Goal: Task Accomplishment & Management: Complete application form

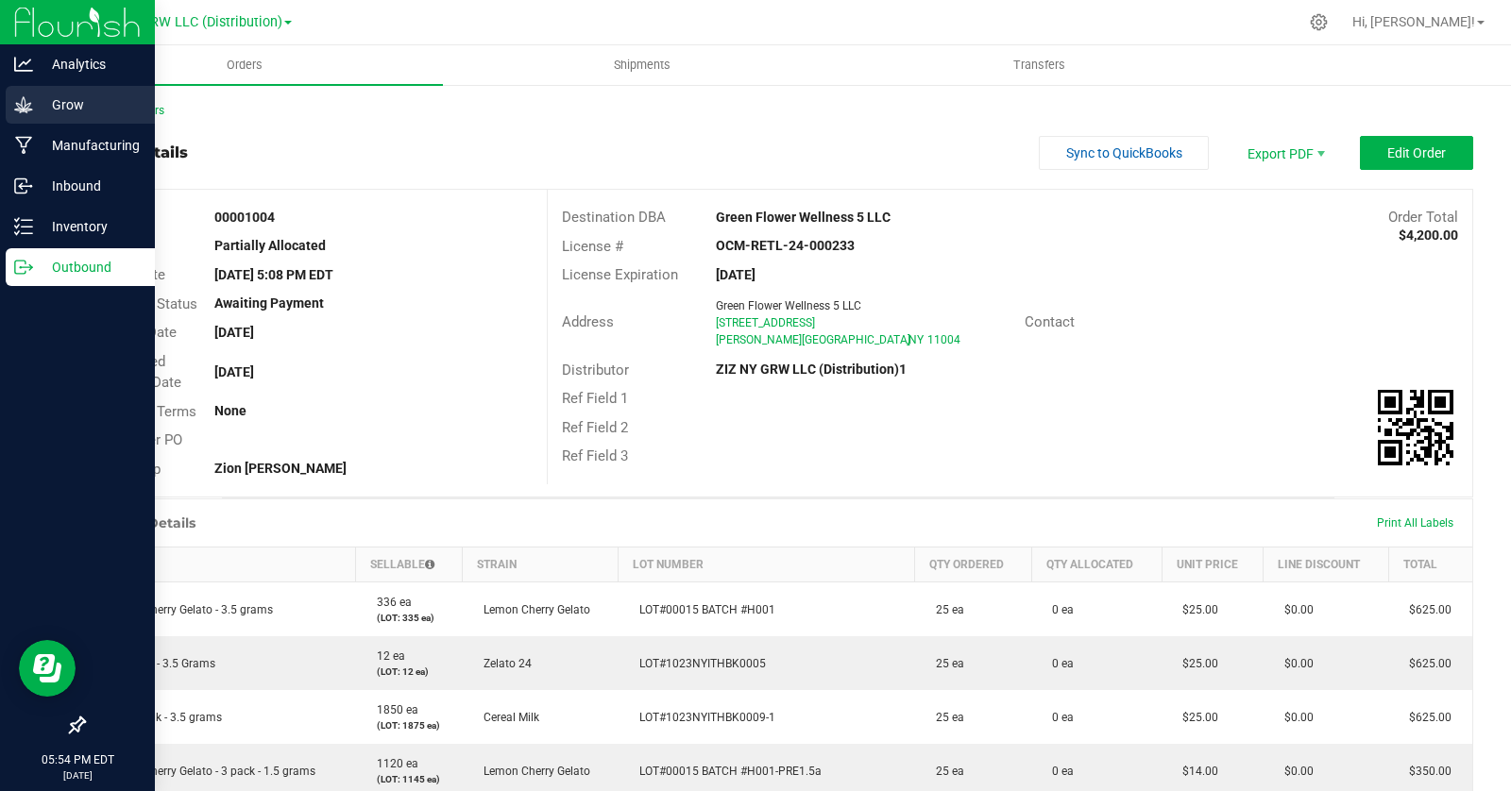
scroll to position [4, 0]
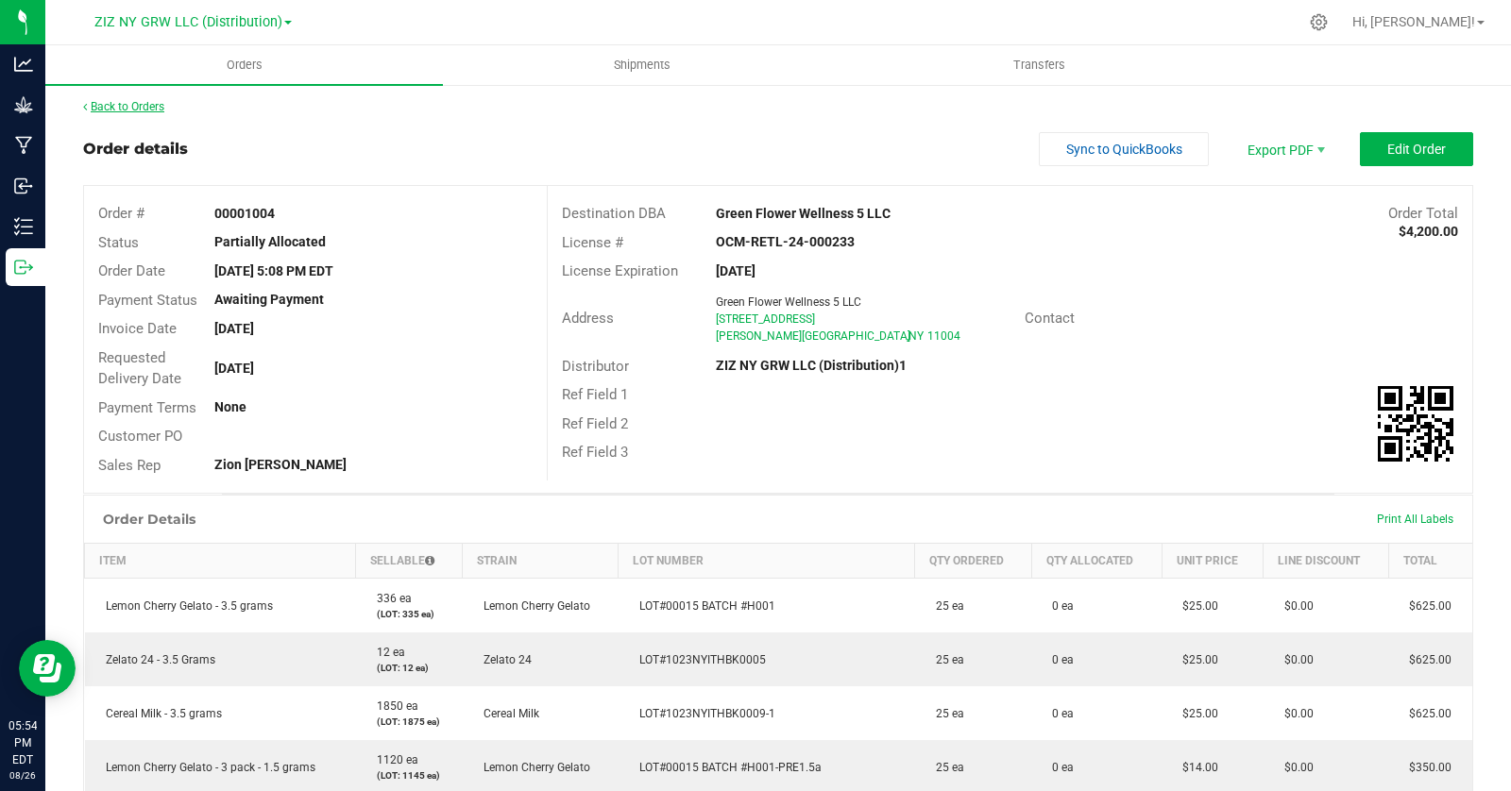
click at [125, 107] on link "Back to Orders" at bounding box center [123, 106] width 81 height 13
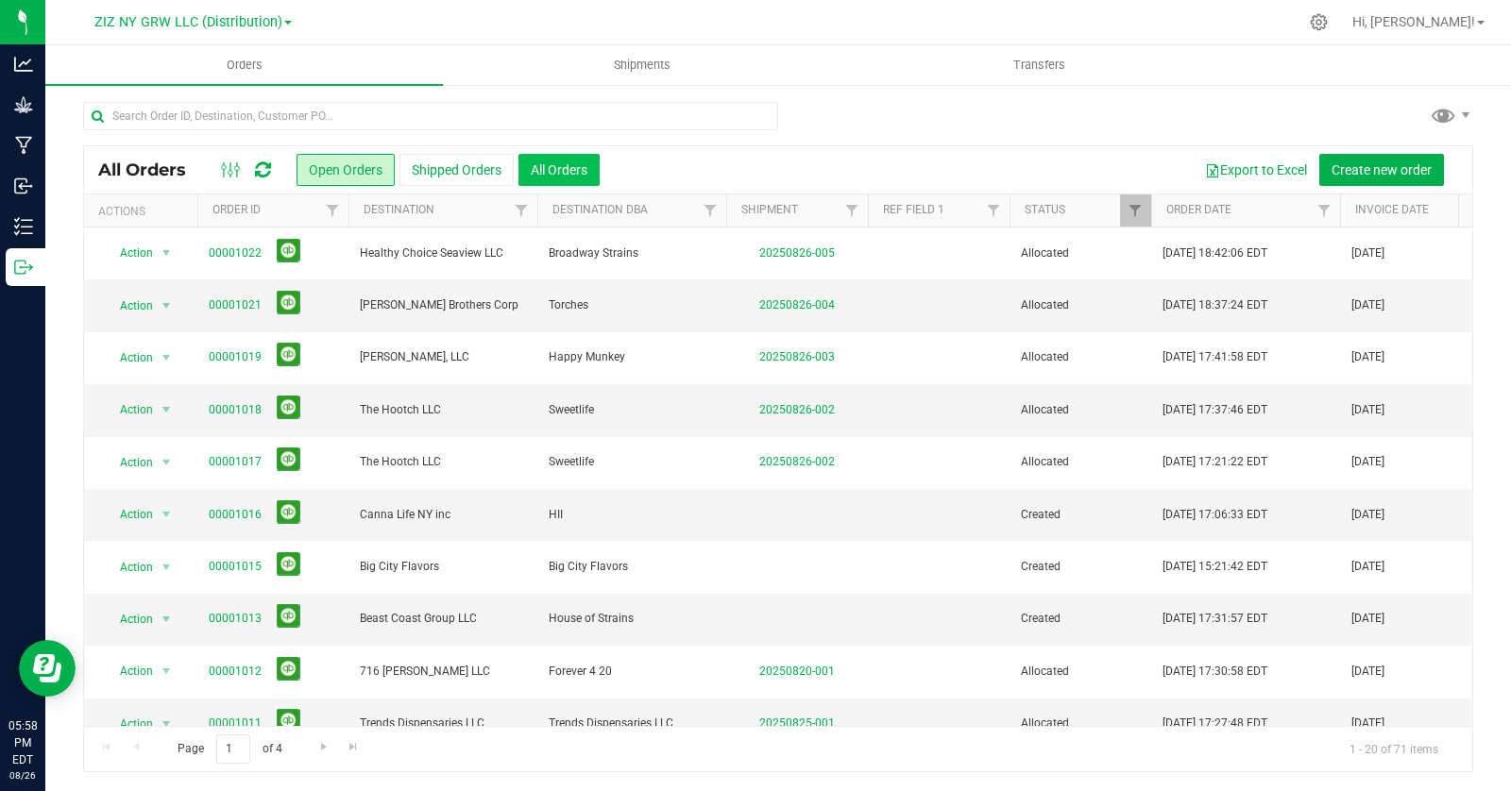
click at [560, 175] on button "All Orders" at bounding box center [558, 170] width 81 height 32
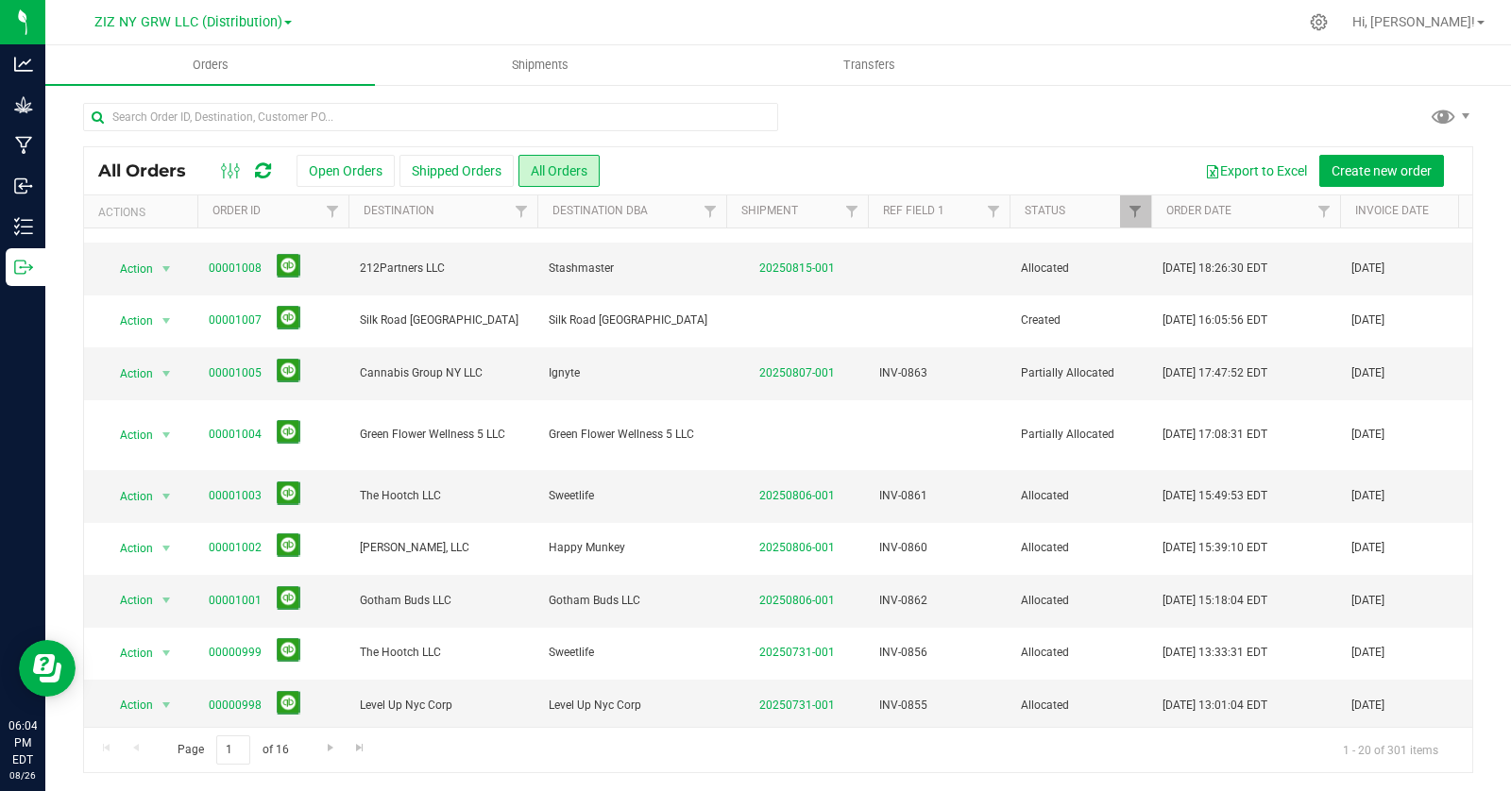
scroll to position [1, 0]
click at [564, 164] on button "All Orders" at bounding box center [558, 170] width 81 height 32
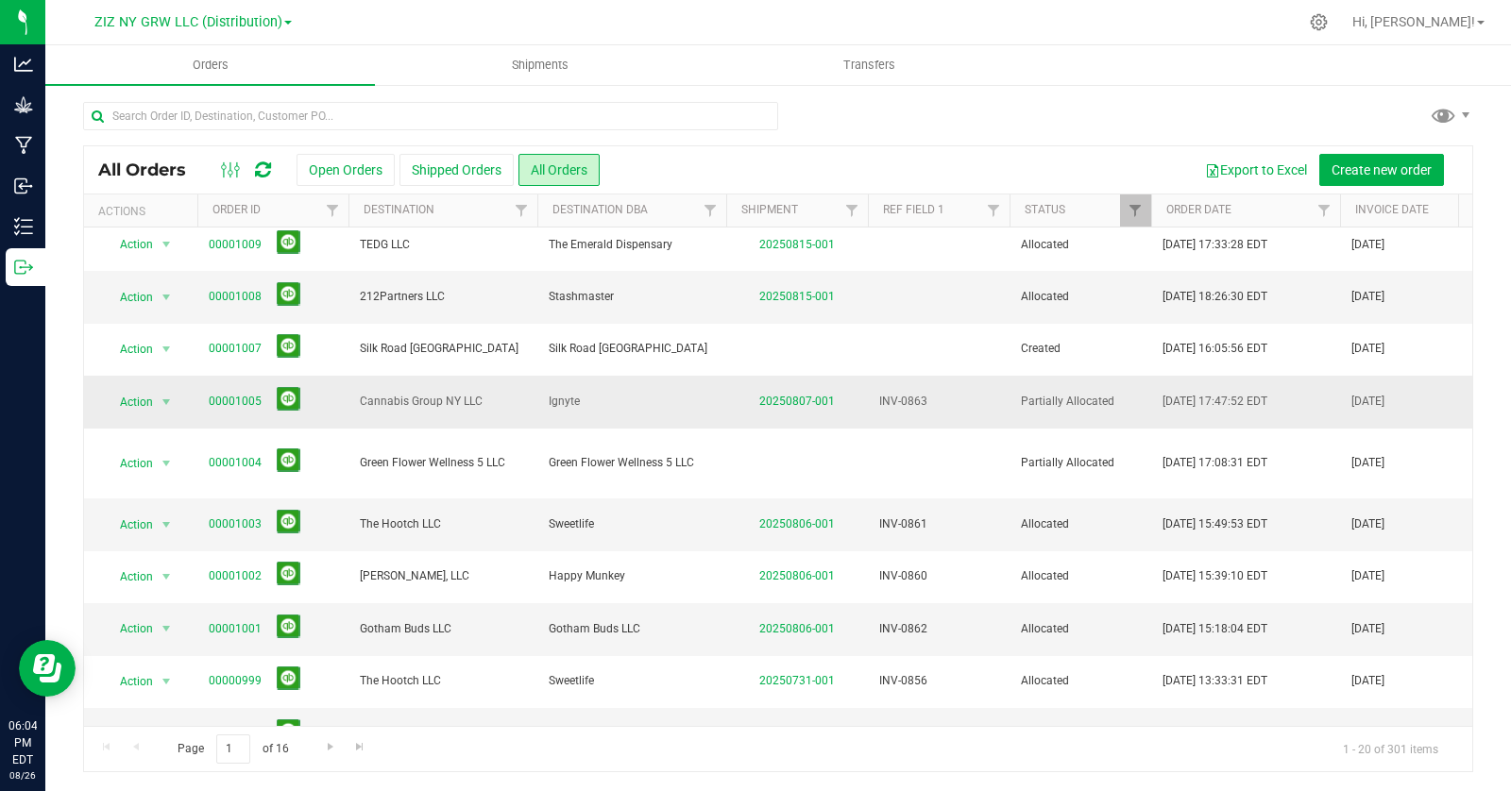
scroll to position [522, 0]
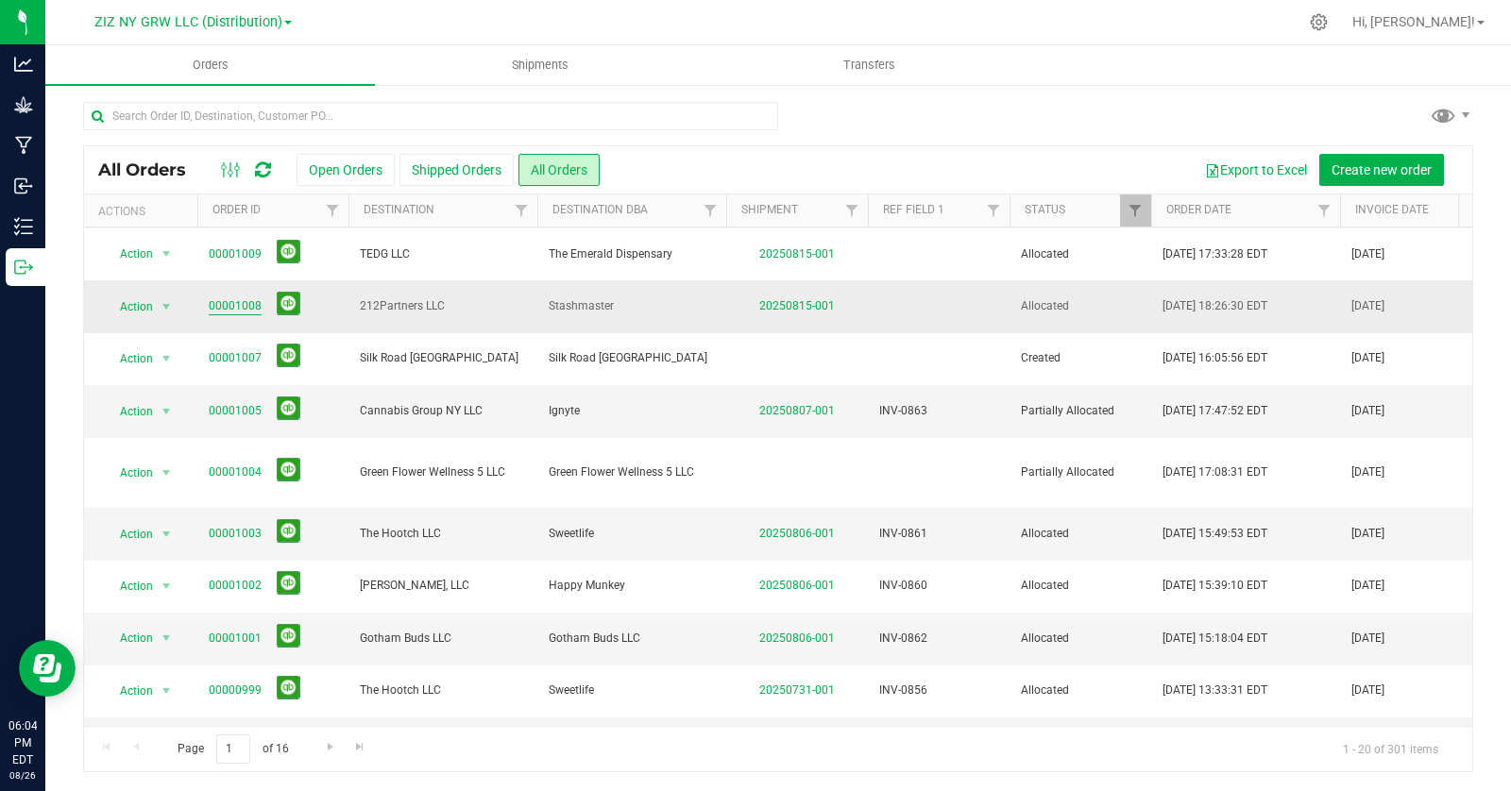
click at [239, 302] on link "00001008" at bounding box center [235, 306] width 53 height 18
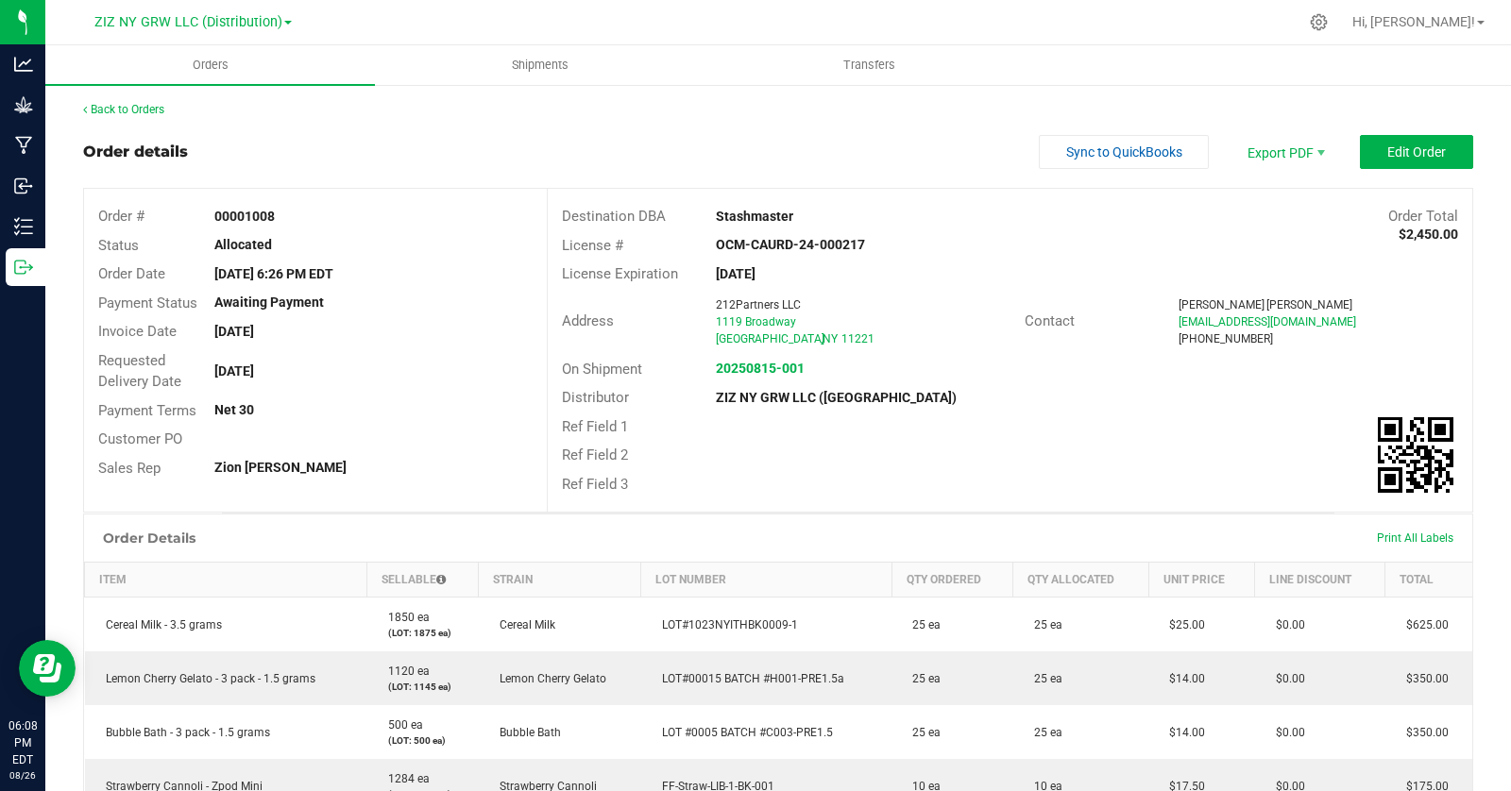
drag, startPoint x: 288, startPoint y: 213, endPoint x: 208, endPoint y: 216, distance: 80.3
click at [208, 216] on div "00001008" at bounding box center [373, 217] width 347 height 20
copy strong "00001008"
click at [505, 200] on div "Order # 00001008 Status Allocated Order Date Aug 13, 2025 6:26 PM EDT Payment S…" at bounding box center [315, 343] width 463 height 307
click at [1399, 154] on span "Edit Order" at bounding box center [1416, 152] width 59 height 15
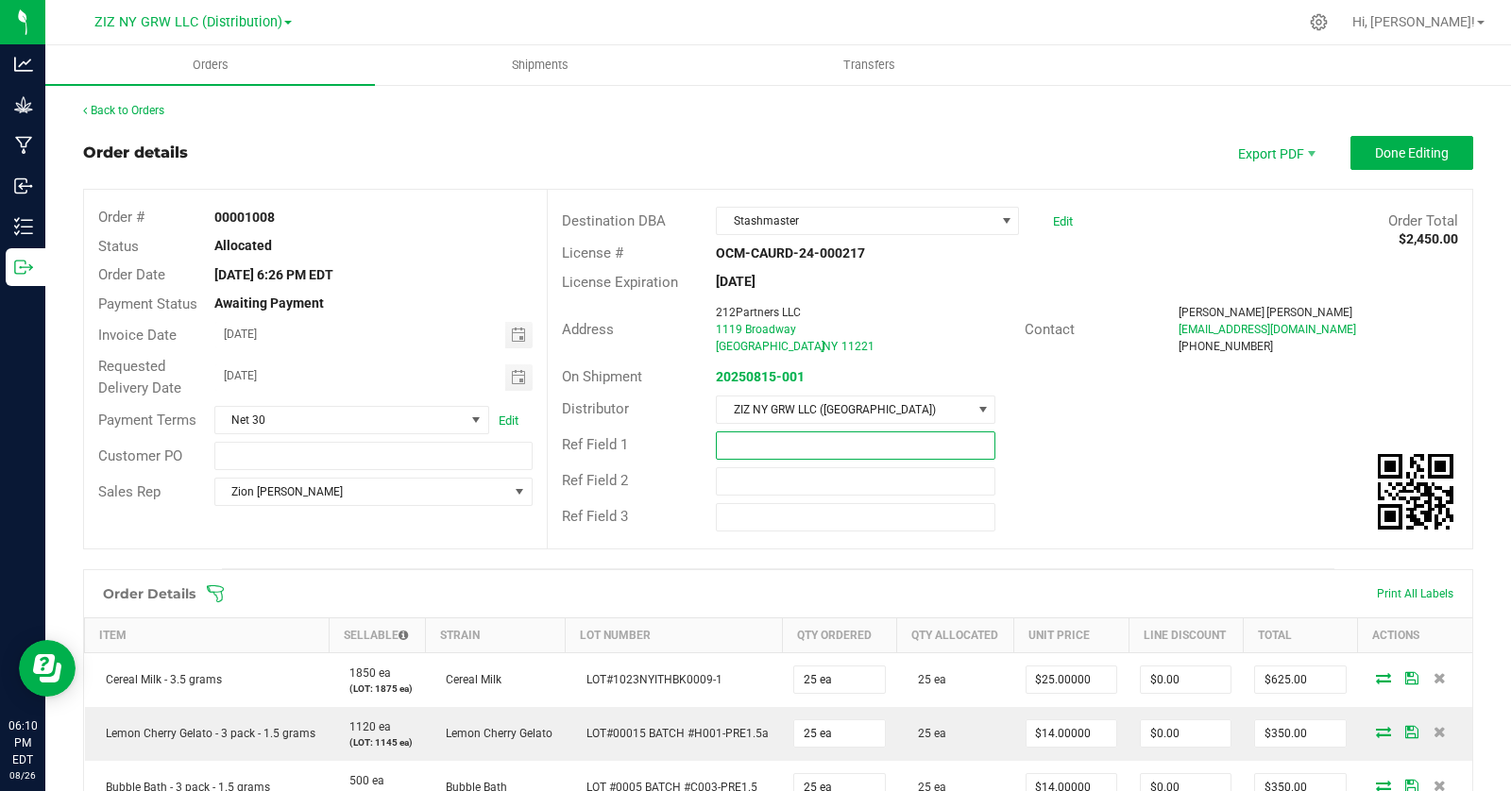
click at [749, 448] on input "text" at bounding box center [855, 445] width 279 height 28
paste input "INV-0864"
type input "INV-0864"
click at [1070, 464] on div "Ref Field 2" at bounding box center [1010, 482] width 924 height 36
click at [1413, 143] on button "Done Editing" at bounding box center [1411, 153] width 123 height 34
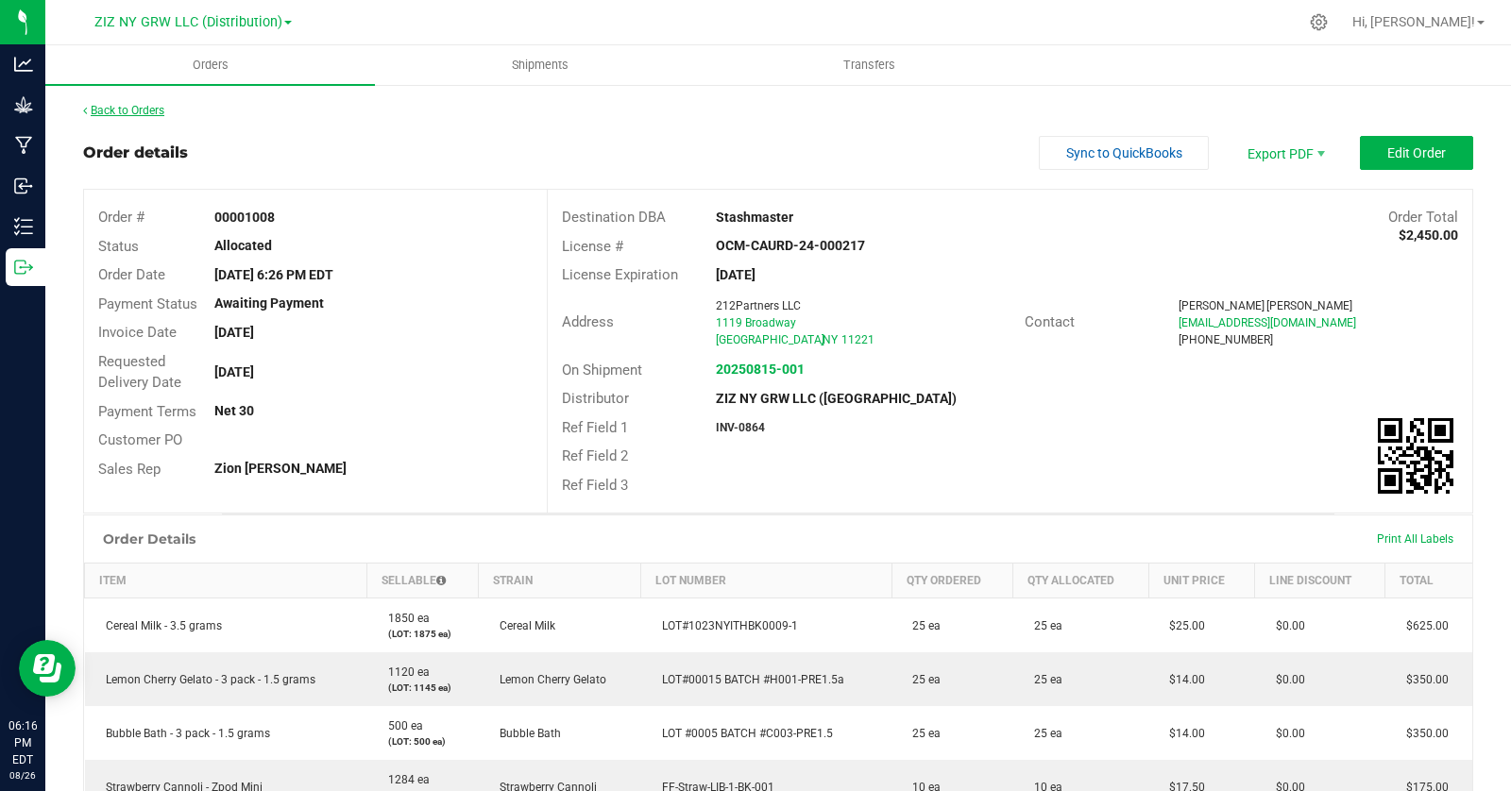
click at [134, 107] on link "Back to Orders" at bounding box center [123, 110] width 81 height 13
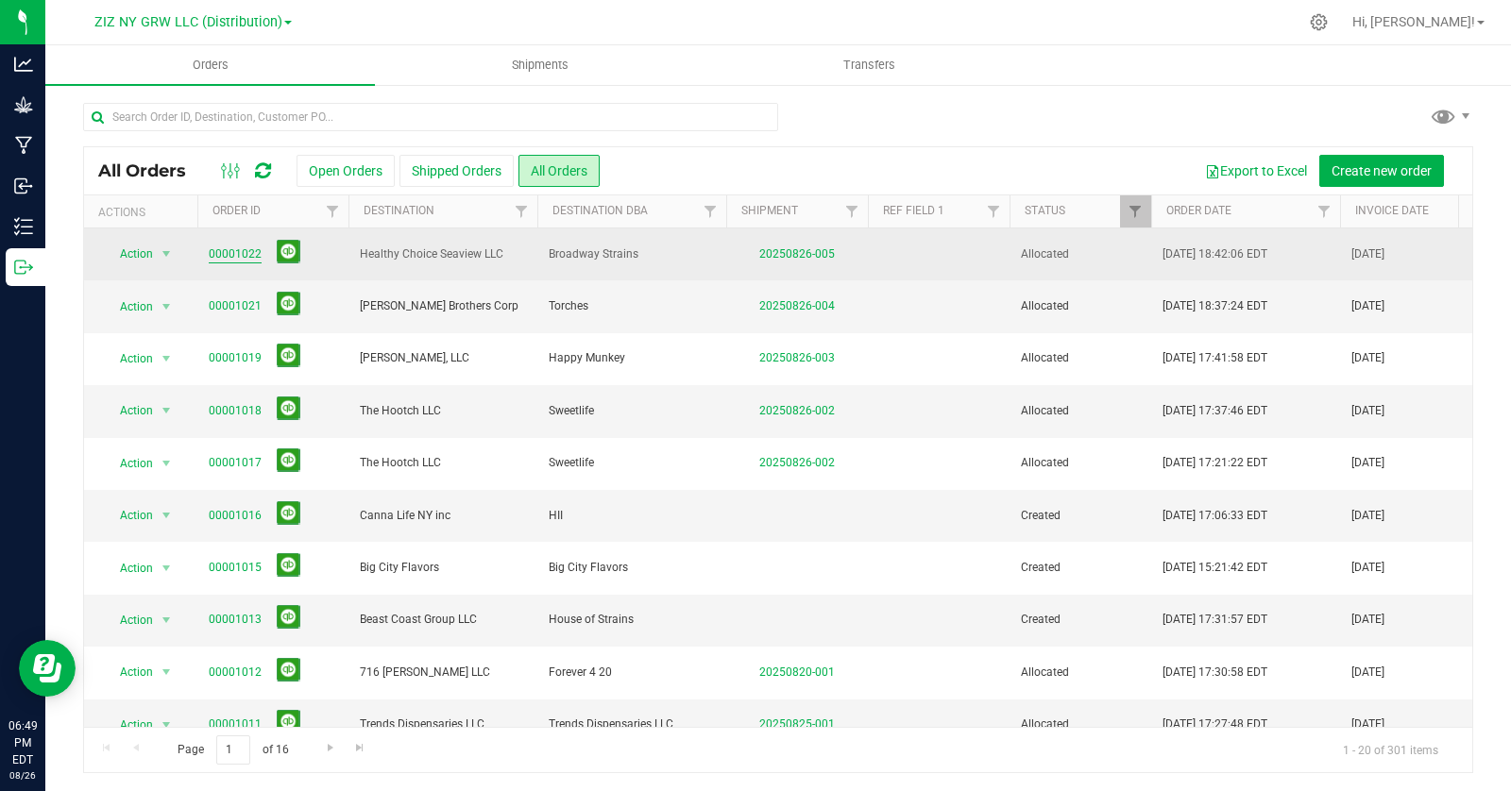
click at [239, 255] on link "00001022" at bounding box center [235, 254] width 53 height 18
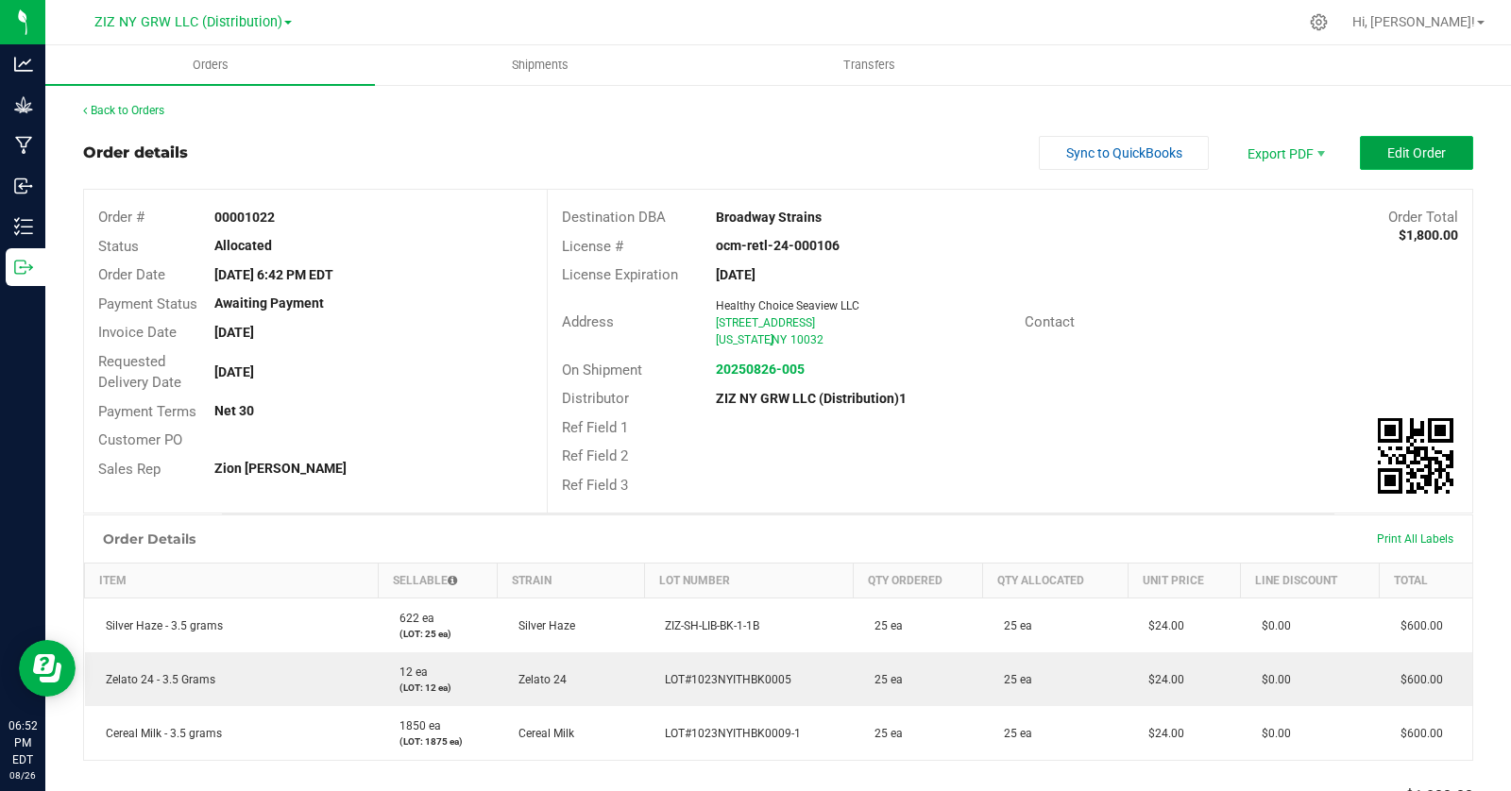
click at [1398, 161] on button "Edit Order" at bounding box center [1416, 153] width 113 height 34
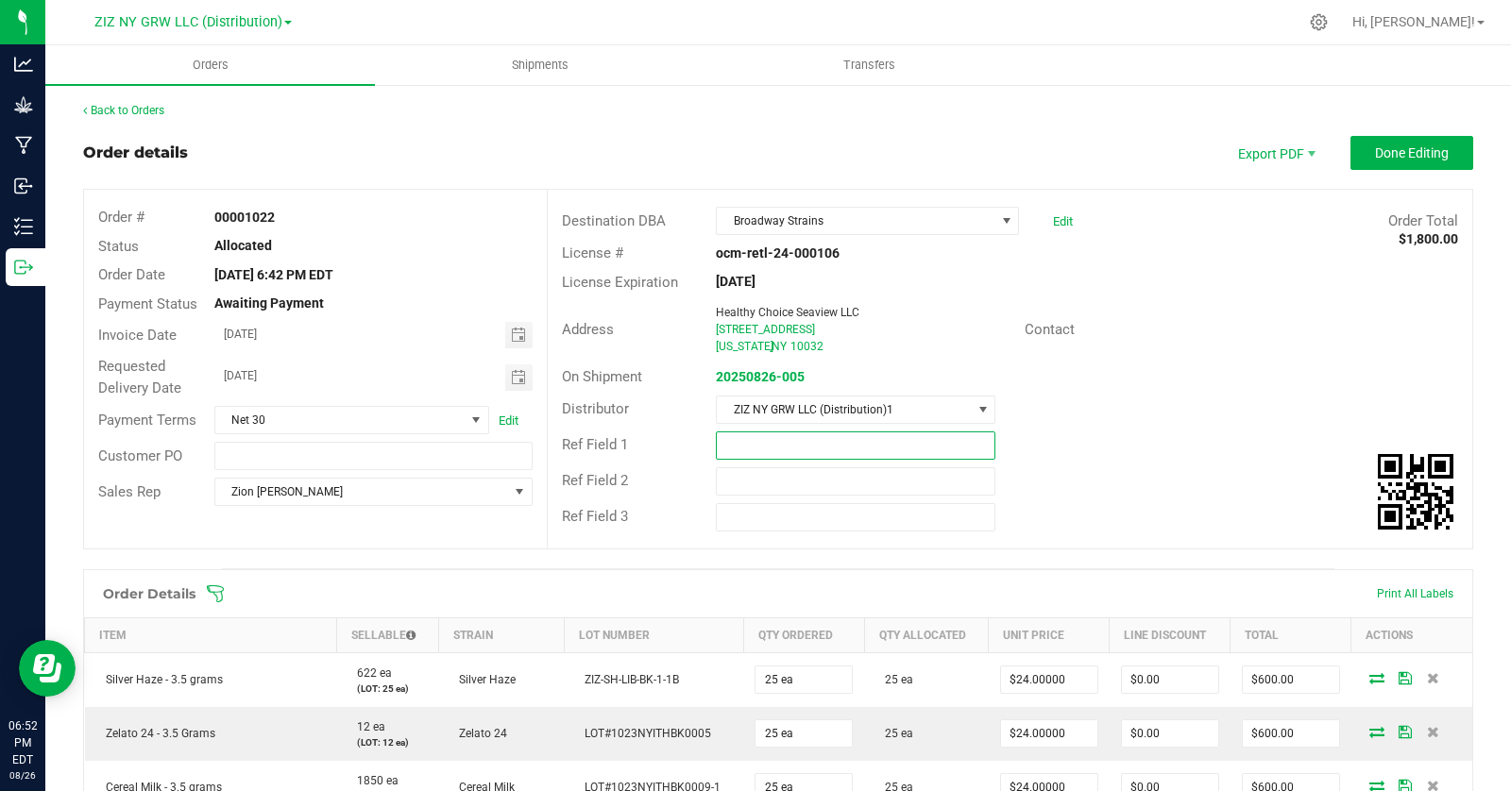
click at [741, 451] on input "text" at bounding box center [855, 445] width 279 height 28
type input "i"
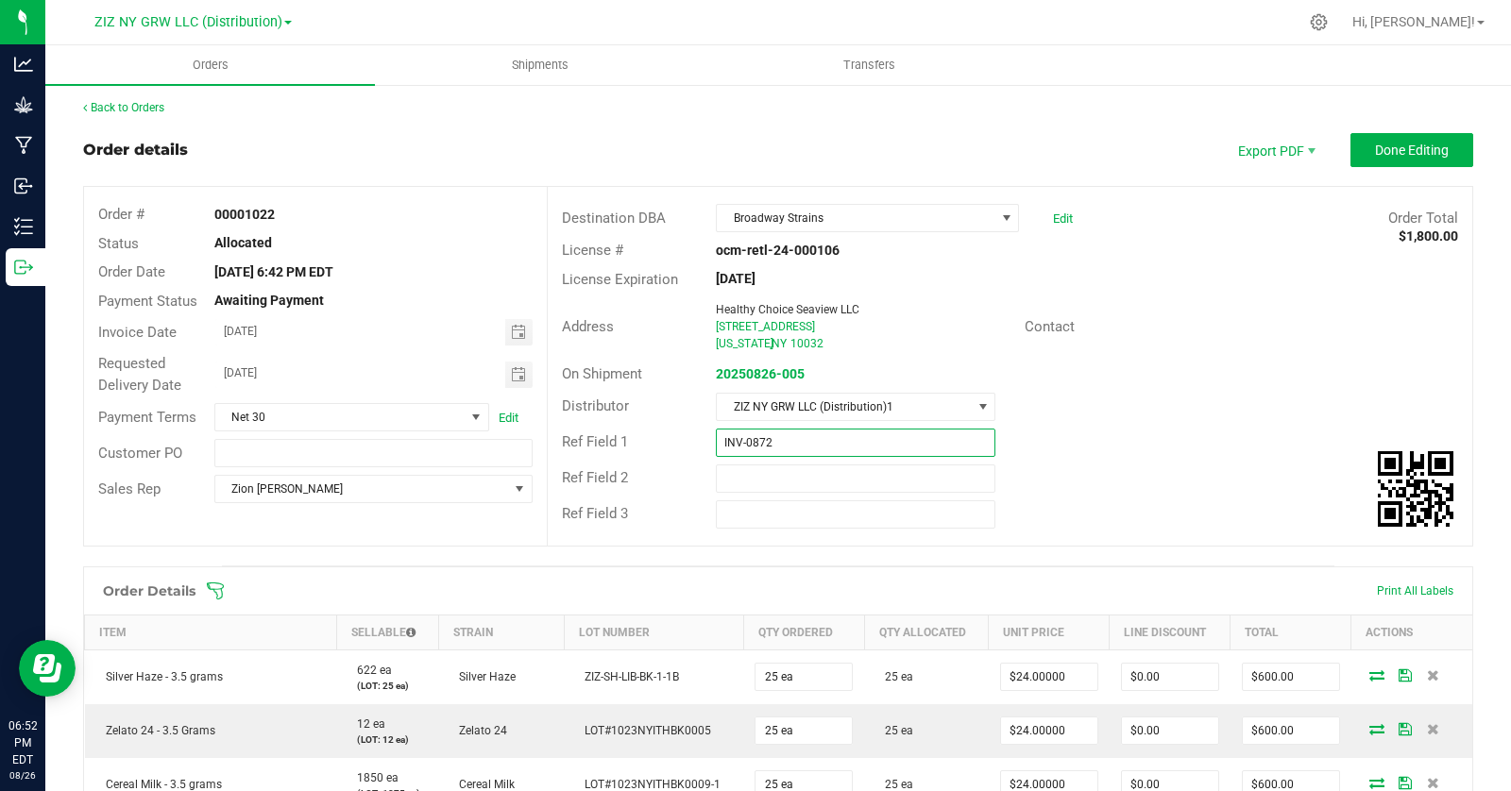
scroll to position [4, 0]
type input "INV-0872"
click at [1413, 147] on span "Done Editing" at bounding box center [1412, 149] width 74 height 15
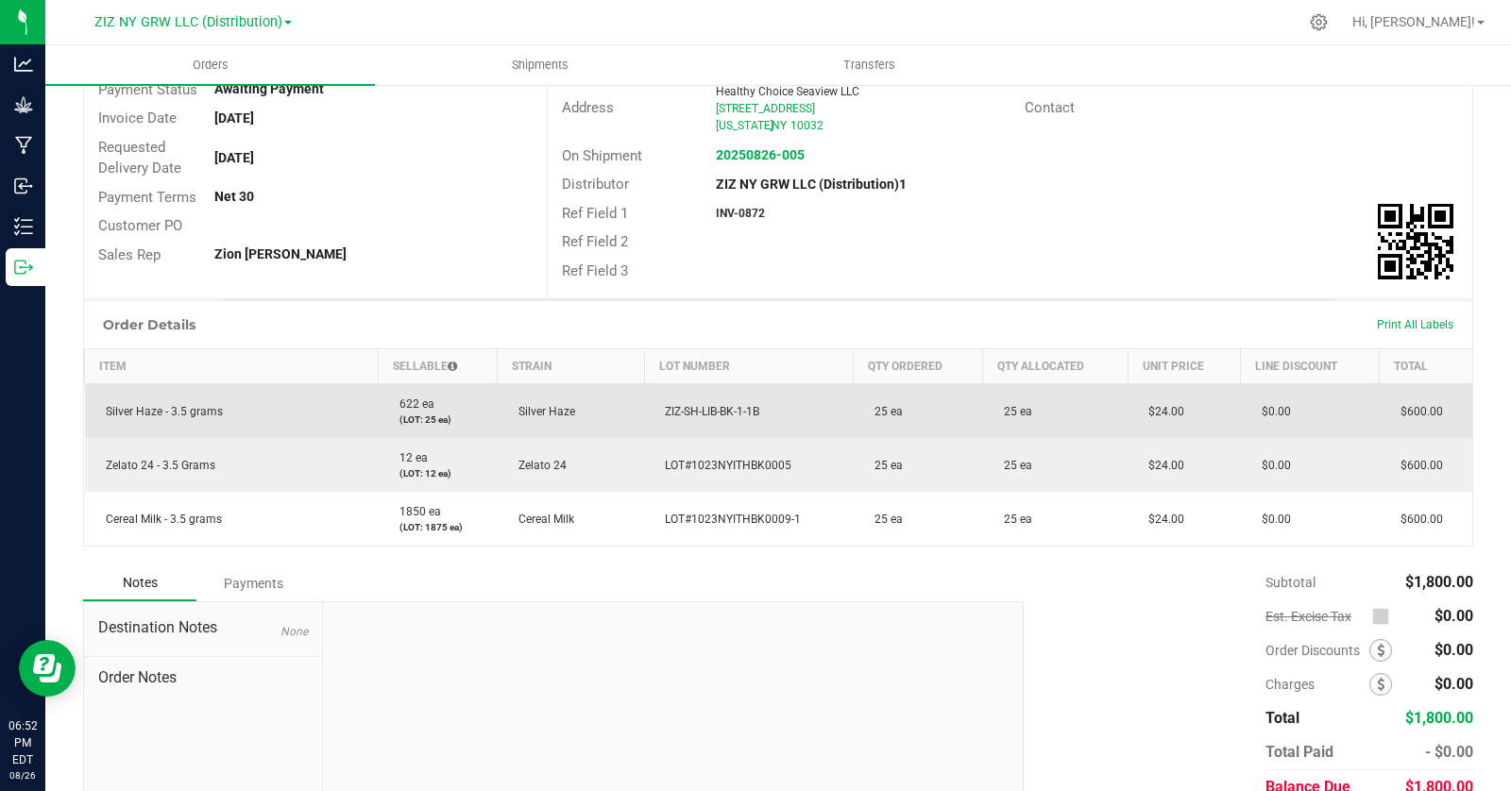
scroll to position [298, 0]
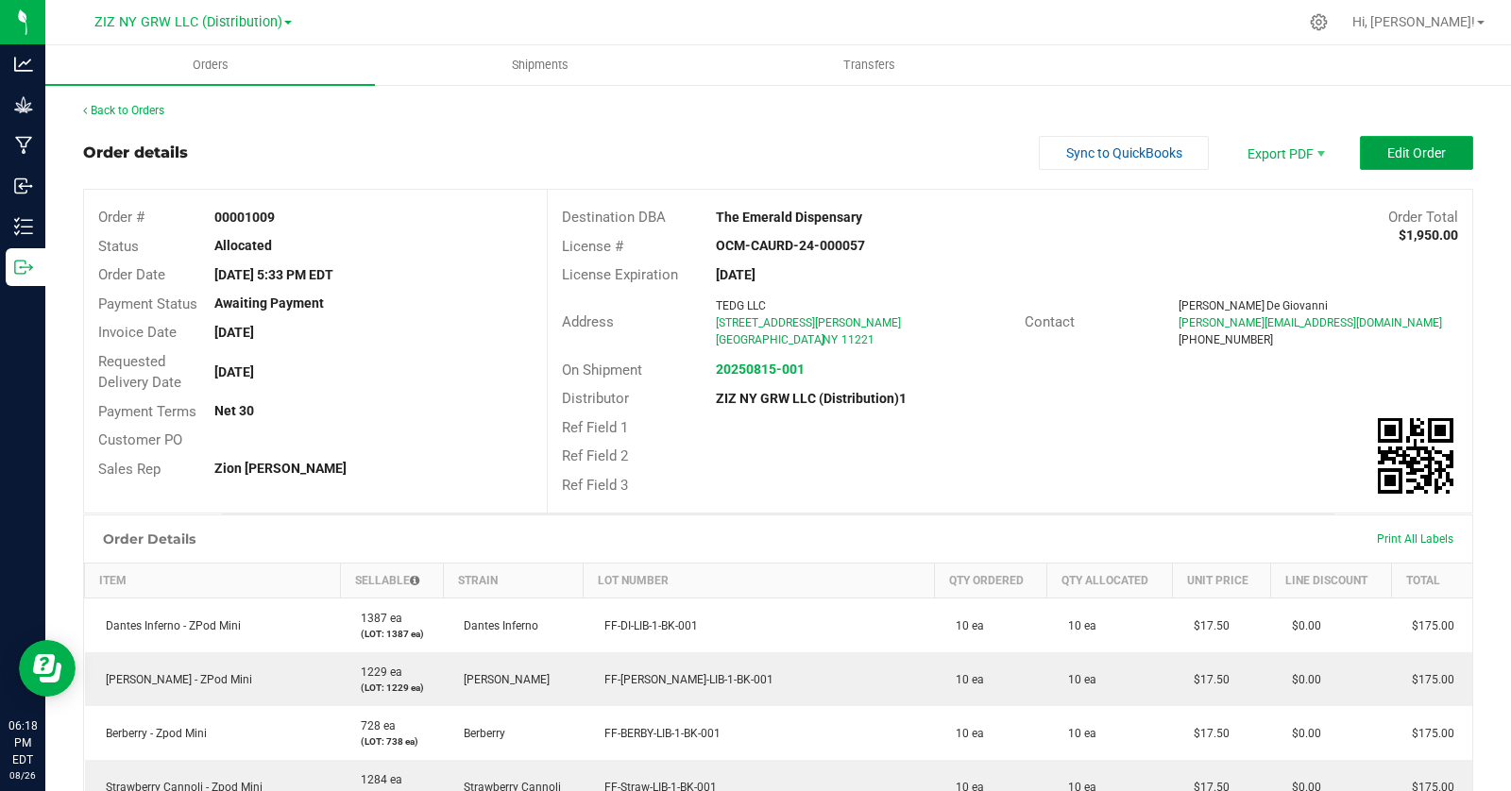
click at [1387, 156] on span "Edit Order" at bounding box center [1416, 152] width 59 height 15
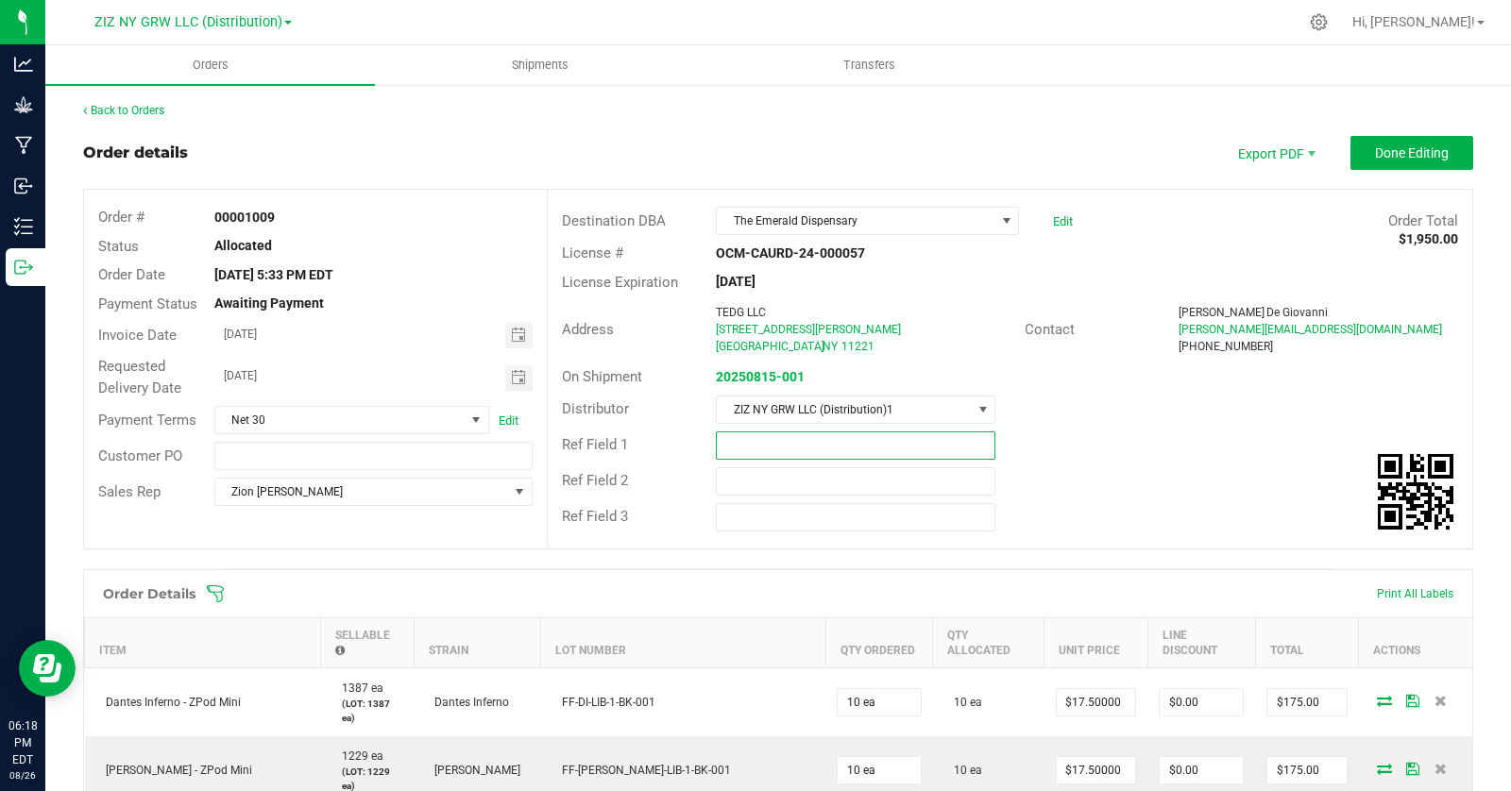
click at [751, 450] on input "text" at bounding box center [855, 445] width 279 height 28
type input "INV-0865"
click at [1103, 460] on div "Ref Field 1 INV-0865" at bounding box center [1010, 446] width 924 height 36
click at [1406, 159] on span "Done Editing" at bounding box center [1412, 152] width 74 height 15
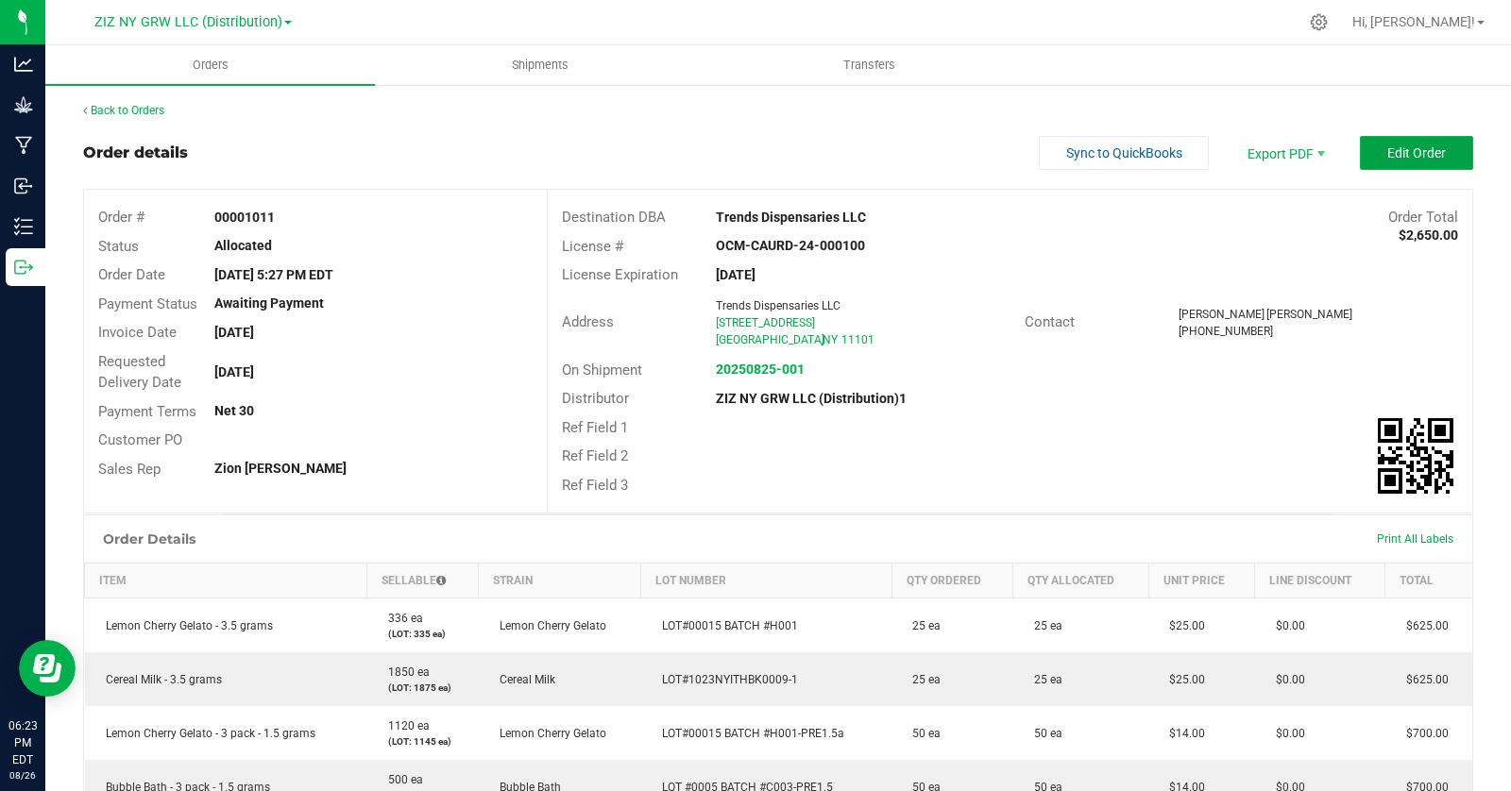
click at [1402, 150] on span "Edit Order" at bounding box center [1416, 152] width 59 height 15
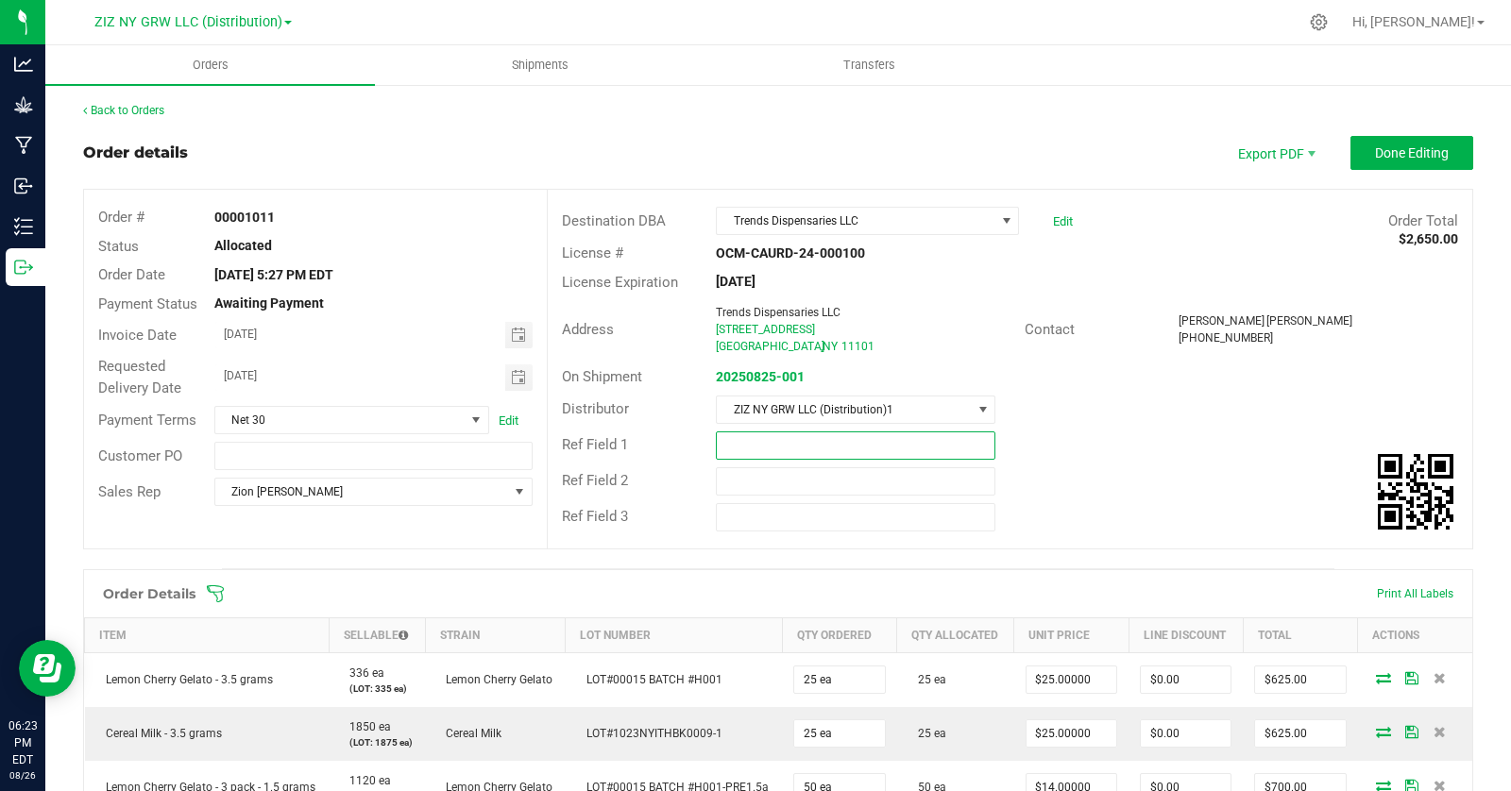
click at [739, 447] on input "text" at bounding box center [855, 445] width 279 height 28
type input "INV-0866"
click at [1375, 154] on span "Done Editing" at bounding box center [1412, 152] width 74 height 15
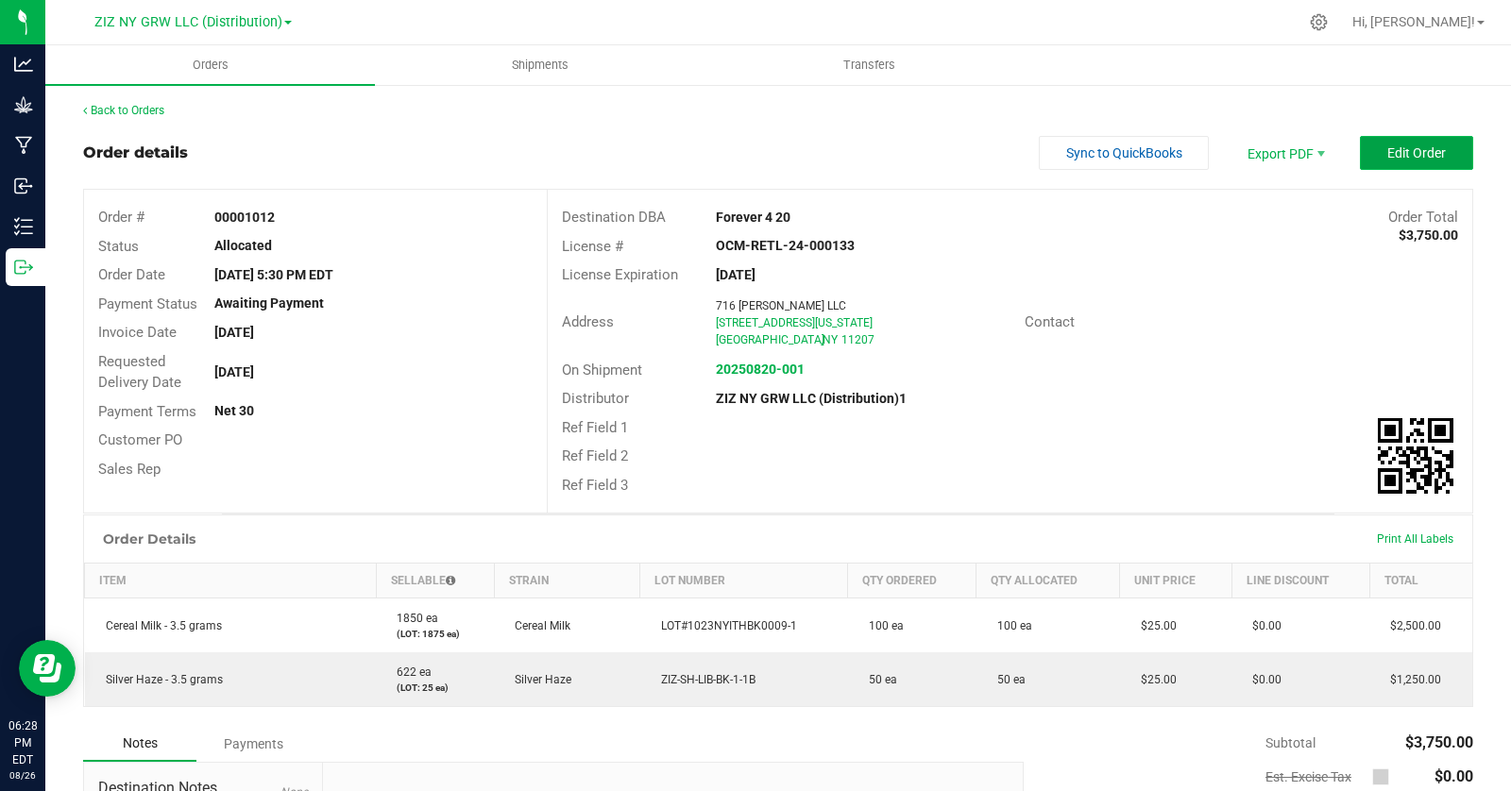
click at [1398, 158] on span "Edit Order" at bounding box center [1416, 152] width 59 height 15
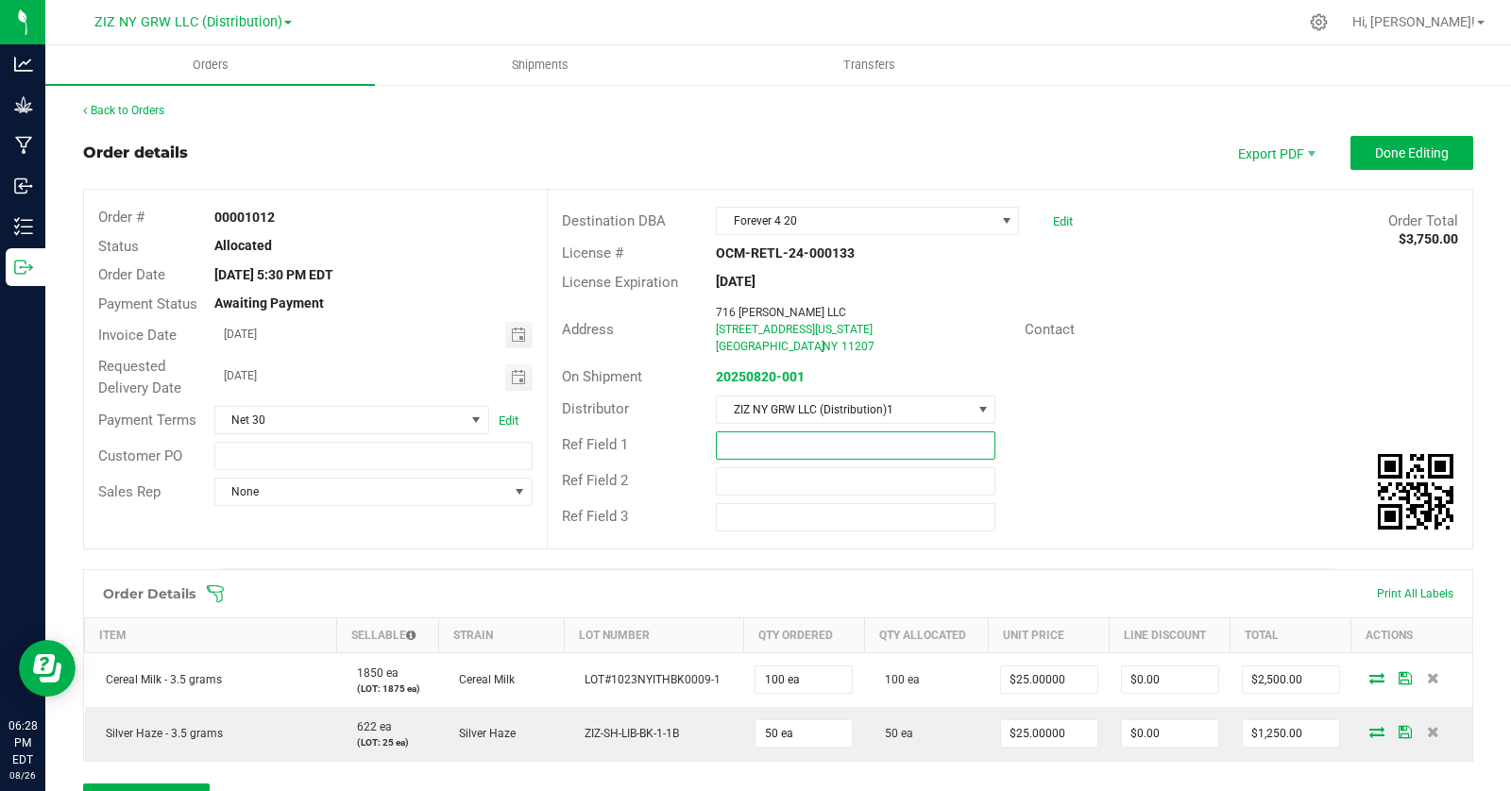
click at [727, 448] on input "text" at bounding box center [855, 445] width 279 height 28
type input "INV-0867"
click at [364, 567] on div "Order details Export PDF Done Editing Order # 00001012 Status Allocated Order D…" at bounding box center [778, 631] width 1390 height 990
click at [1396, 150] on span "Done Editing" at bounding box center [1412, 152] width 74 height 15
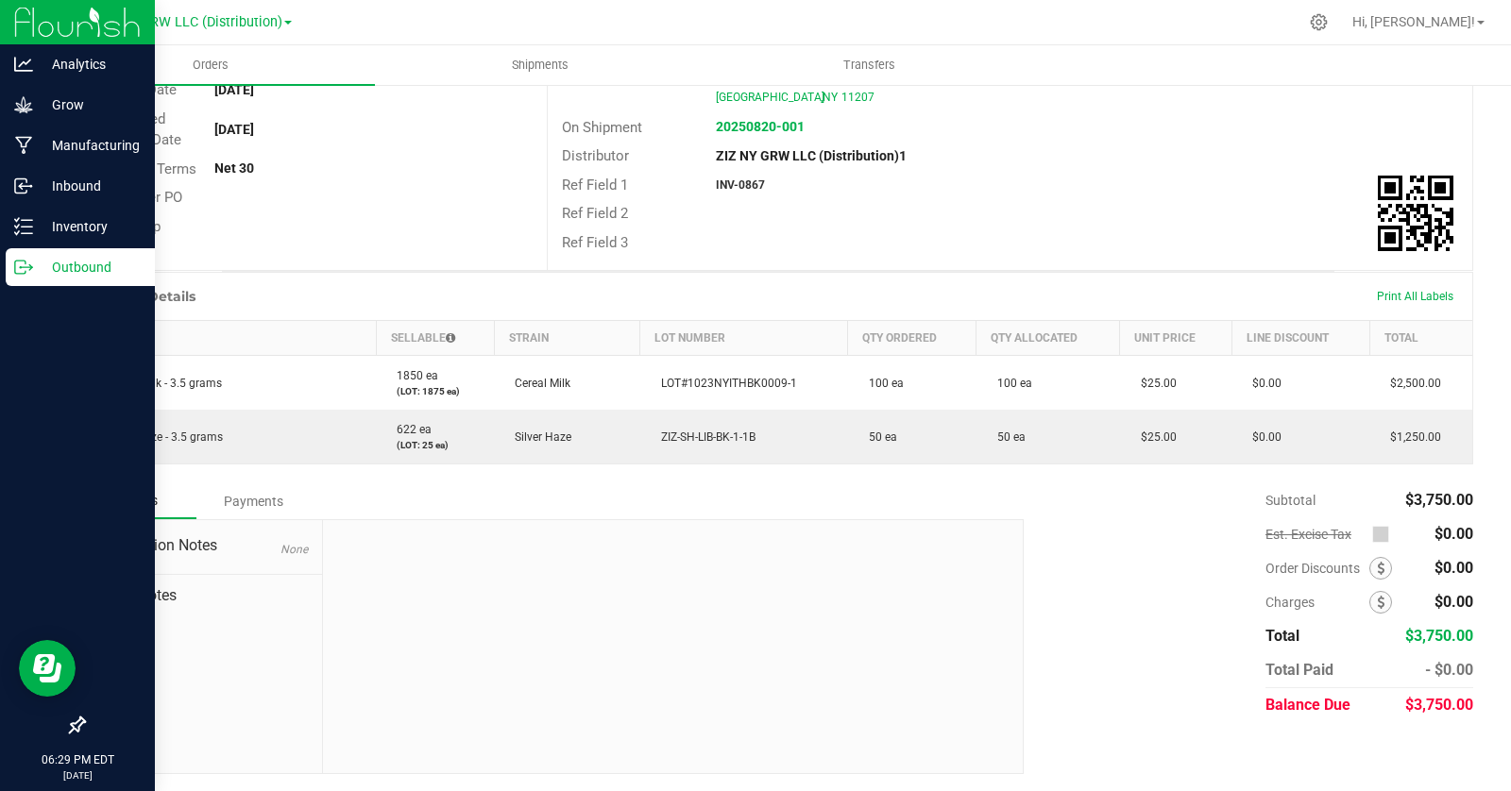
scroll to position [245, 0]
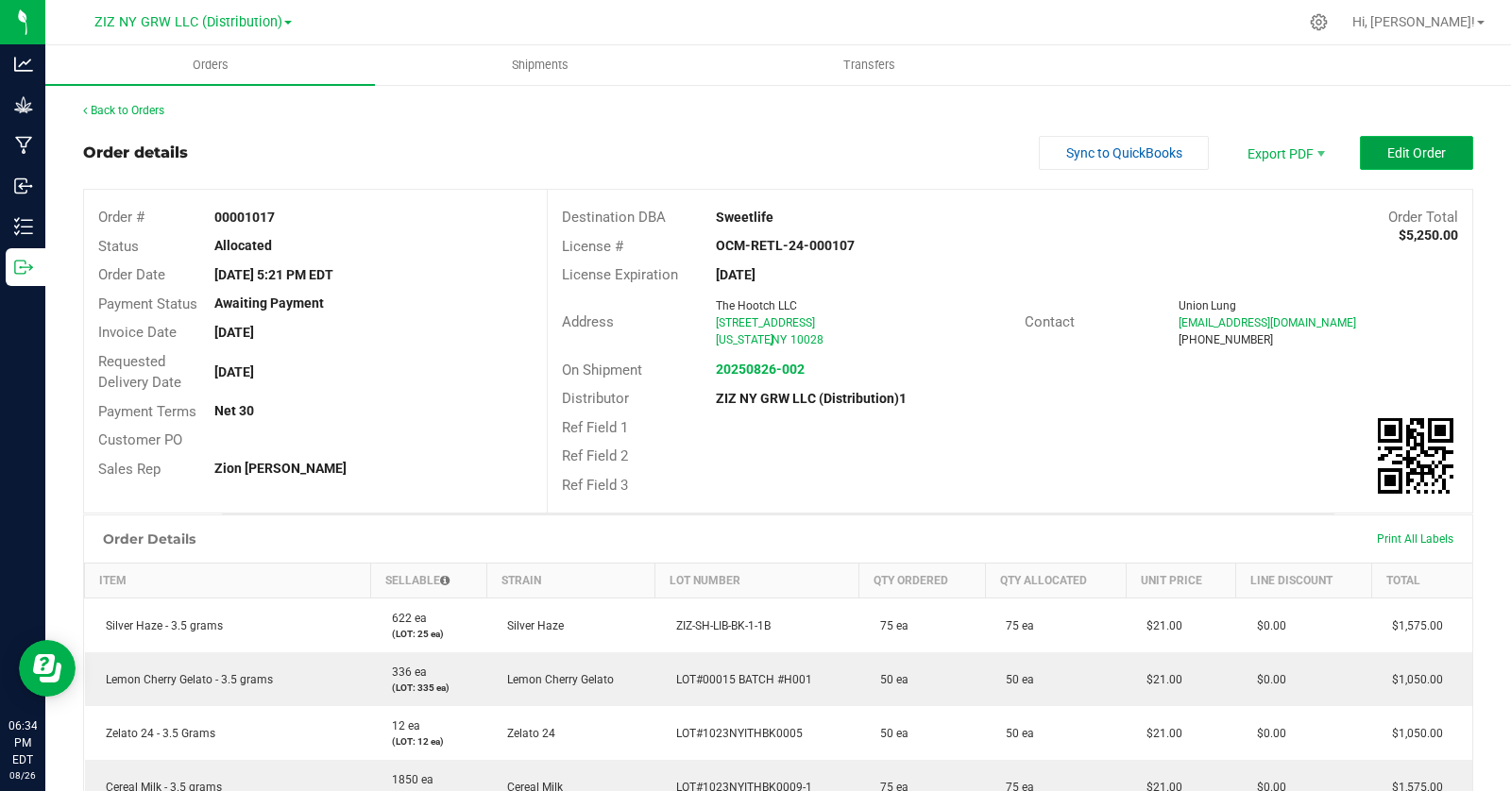
click at [1387, 146] on span "Edit Order" at bounding box center [1416, 152] width 59 height 15
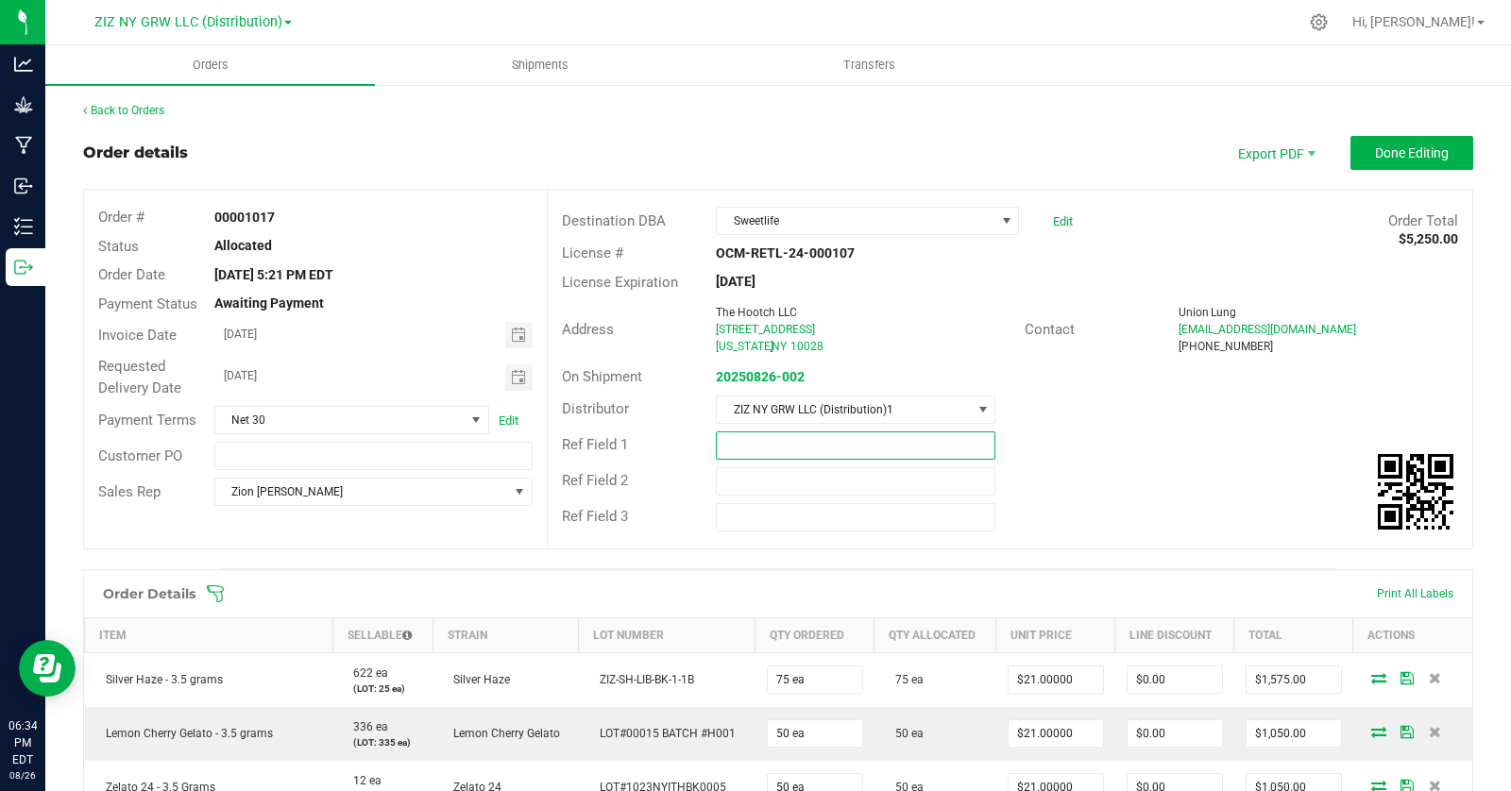
click at [776, 453] on input "text" at bounding box center [855, 445] width 279 height 28
type input "INV-0868"
click at [1117, 450] on div "Ref Field 1 INV-0868" at bounding box center [1010, 446] width 924 height 36
click at [1383, 148] on span "Done Editing" at bounding box center [1412, 152] width 74 height 15
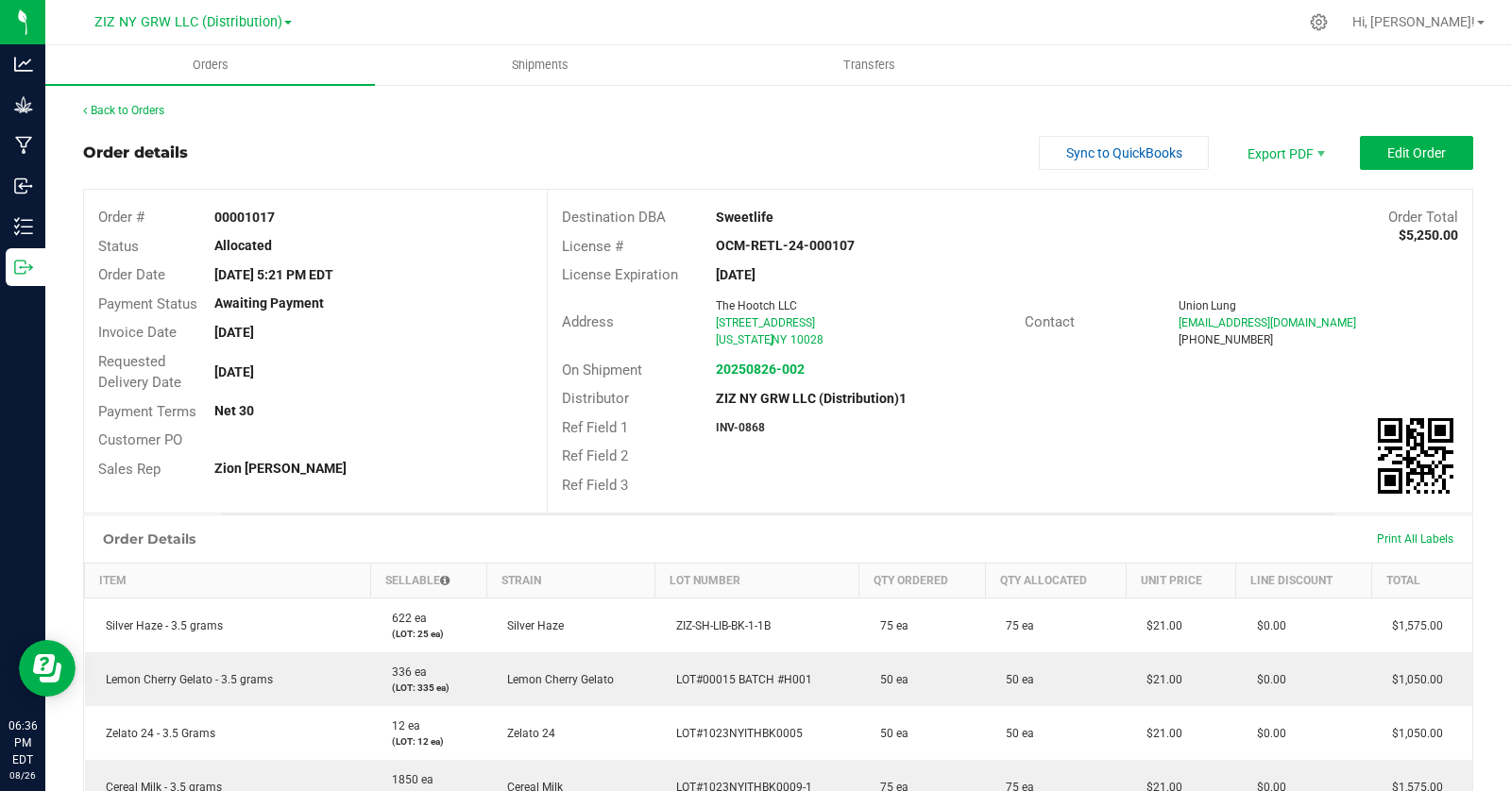
scroll to position [352, 0]
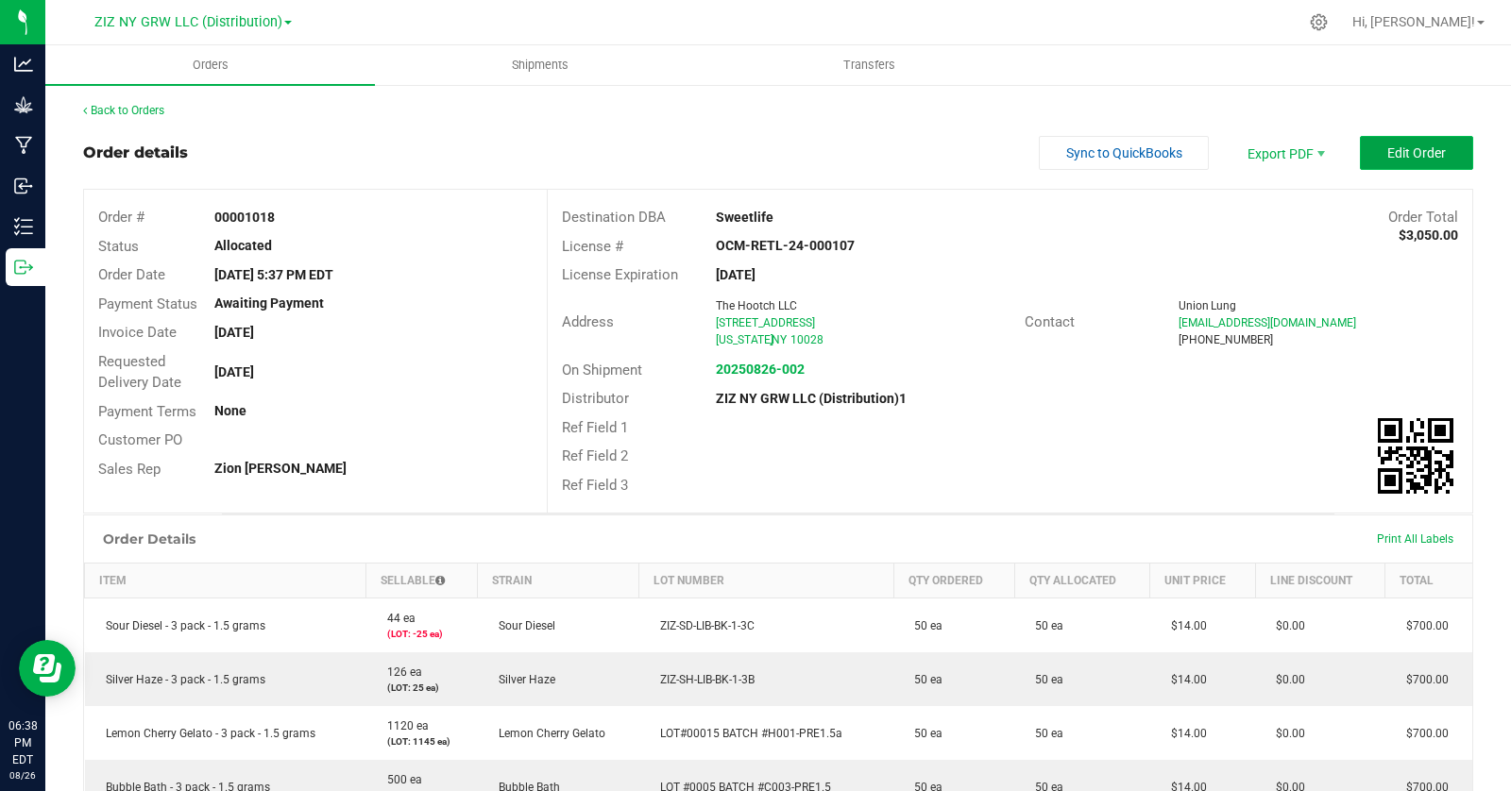
click at [1403, 155] on span "Edit Order" at bounding box center [1416, 152] width 59 height 15
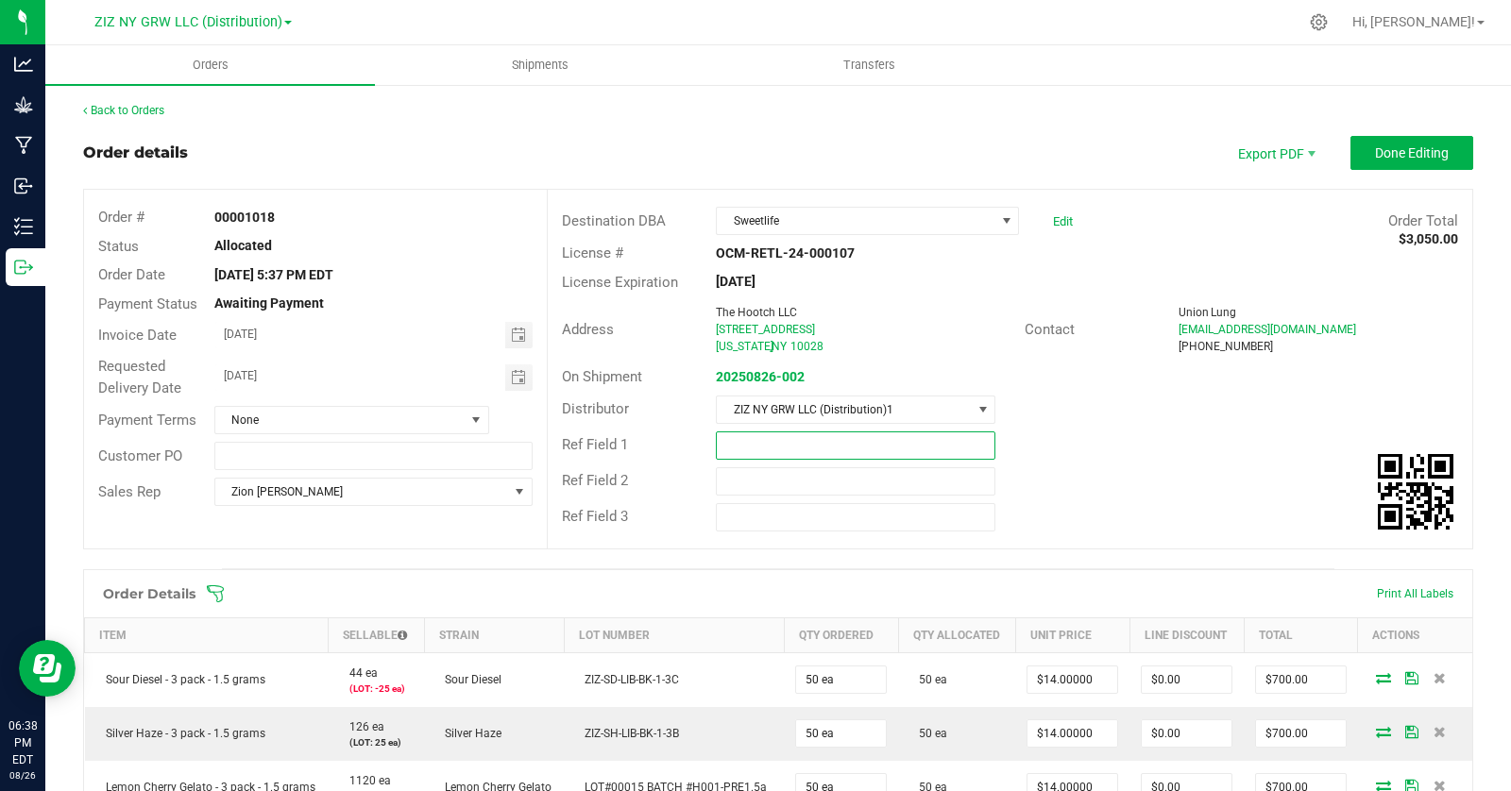
click at [733, 439] on input "text" at bounding box center [855, 445] width 279 height 28
type input "INV-0869"
click at [1098, 448] on div "Ref Field 1 INV-0869" at bounding box center [1010, 446] width 924 height 36
click at [1406, 154] on span "Done Editing" at bounding box center [1412, 152] width 74 height 15
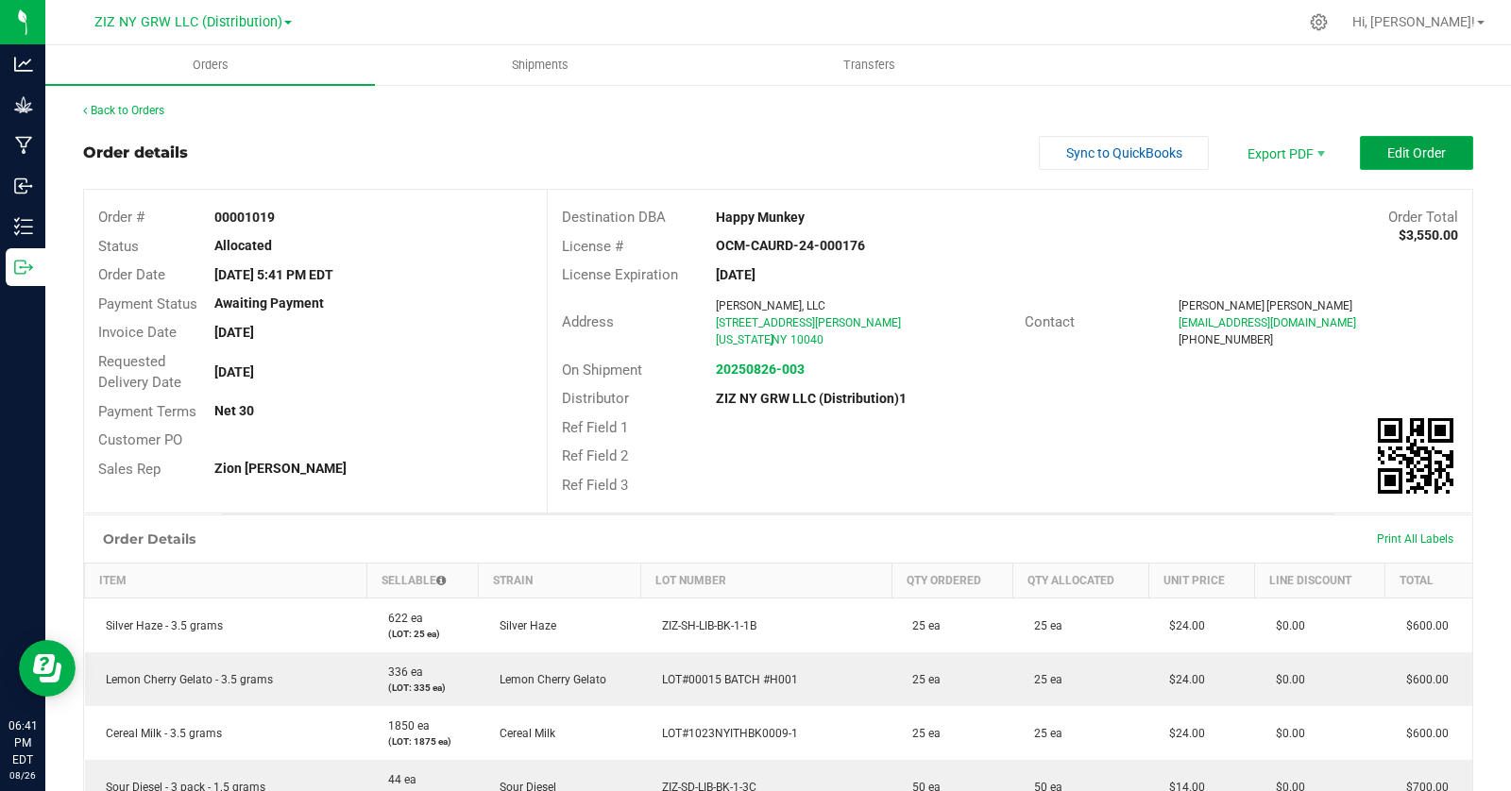
click at [1392, 150] on span "Edit Order" at bounding box center [1416, 152] width 59 height 15
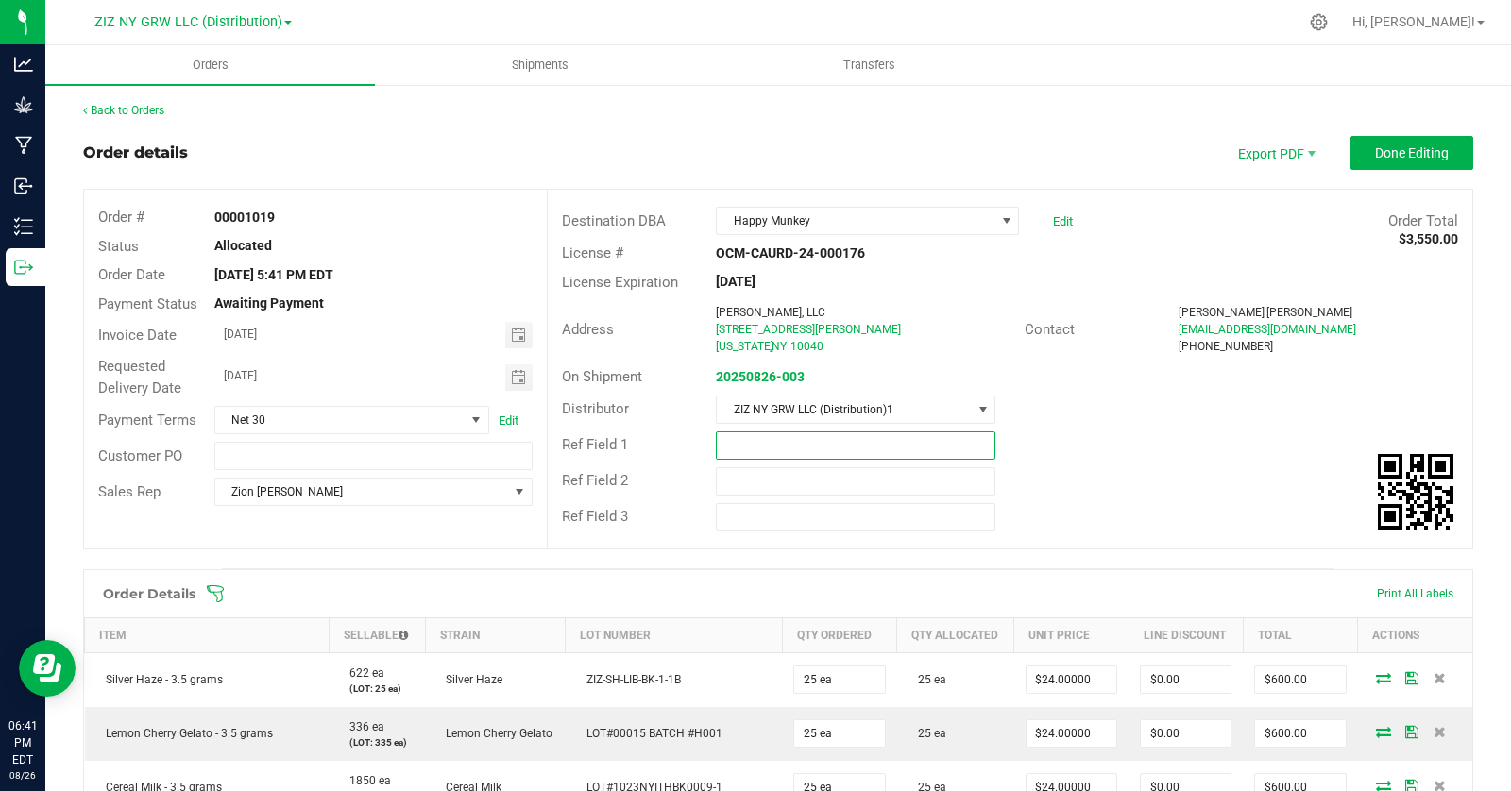
click at [745, 443] on input "text" at bounding box center [855, 445] width 279 height 28
type input "INV-0870"
click at [1152, 531] on div "Ref Field 3" at bounding box center [1010, 517] width 924 height 36
click at [1390, 161] on button "Done Editing" at bounding box center [1411, 153] width 123 height 34
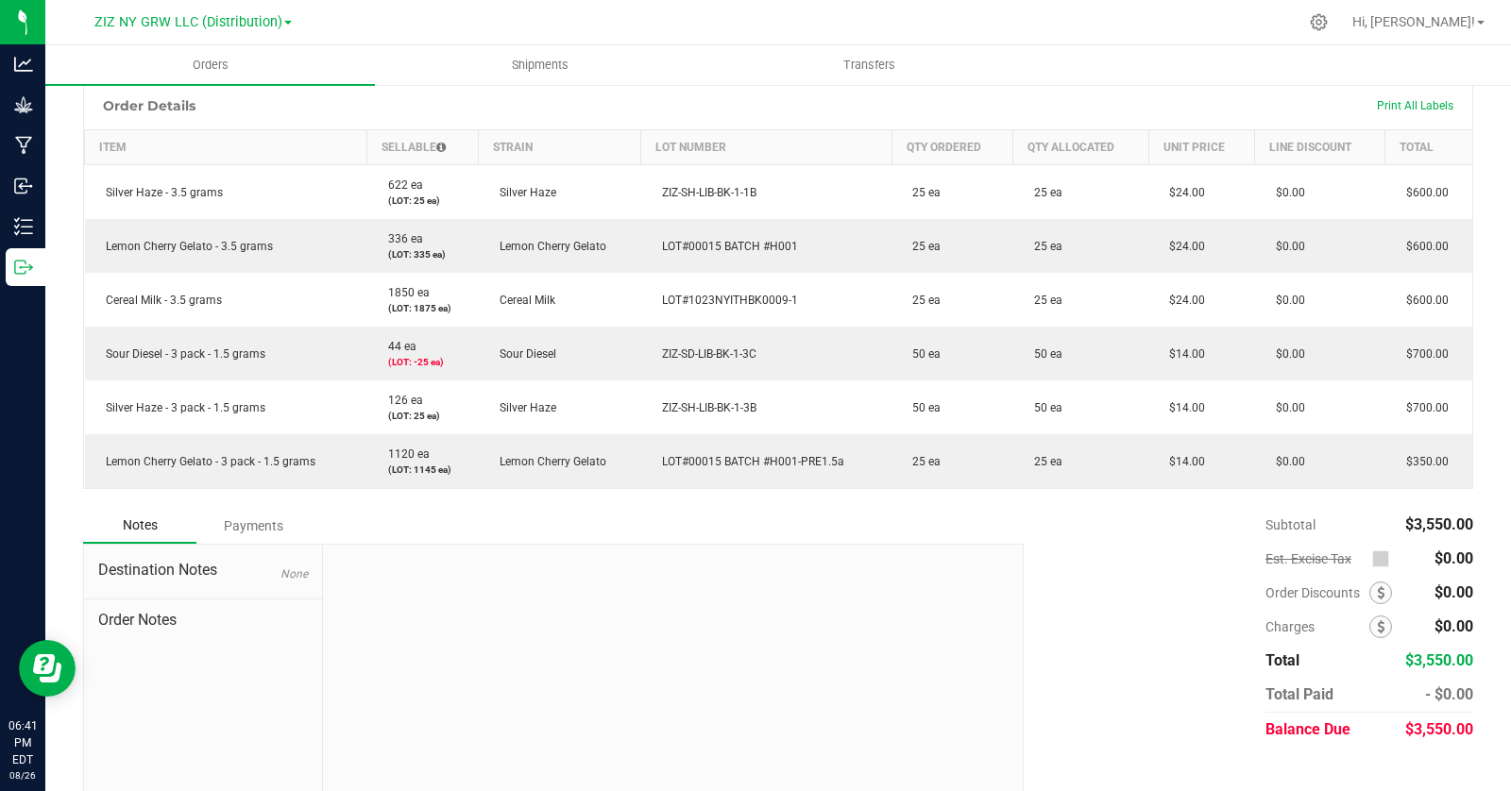
scroll to position [431, 0]
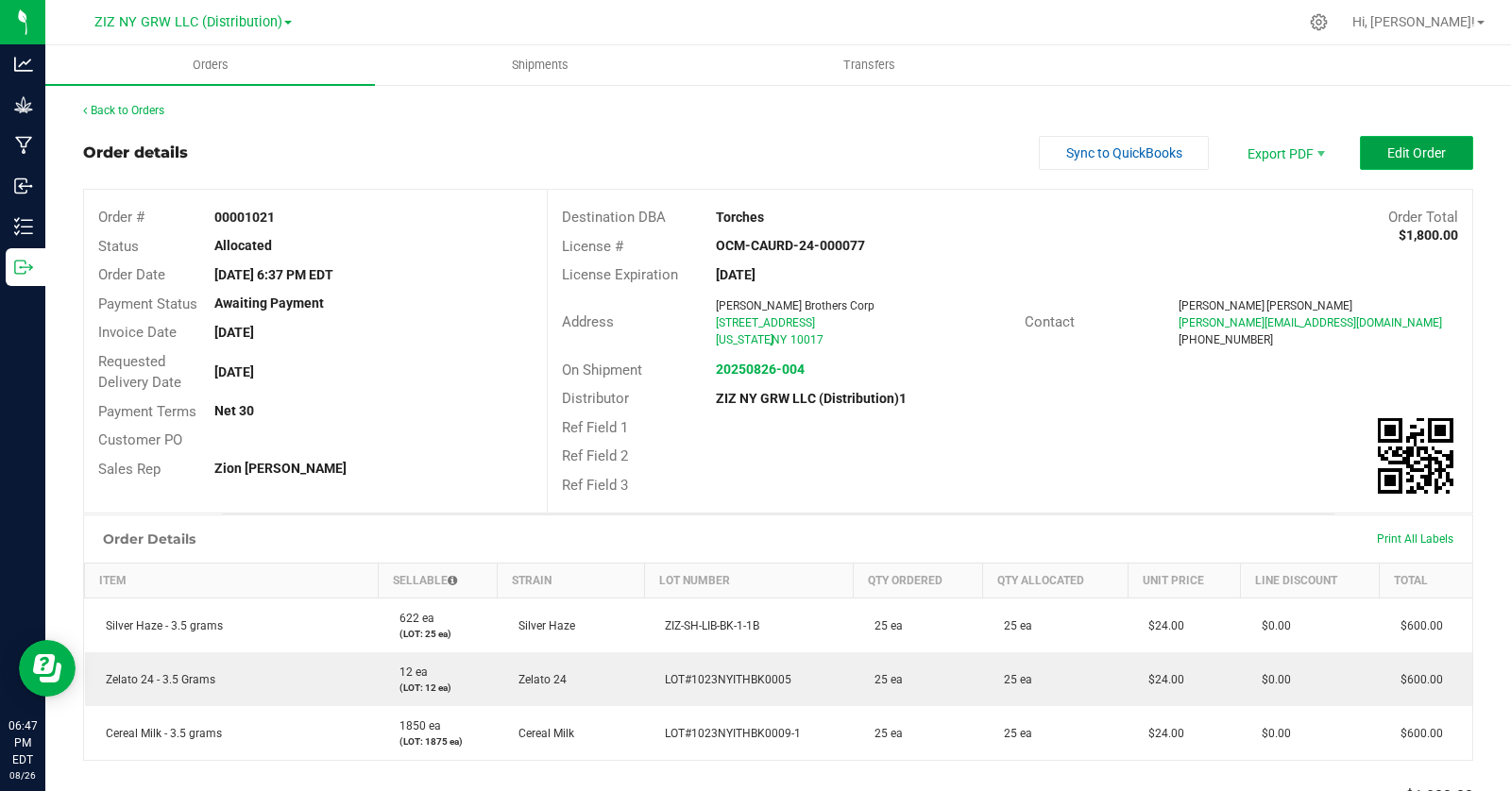
click at [1387, 159] on span "Edit Order" at bounding box center [1416, 152] width 59 height 15
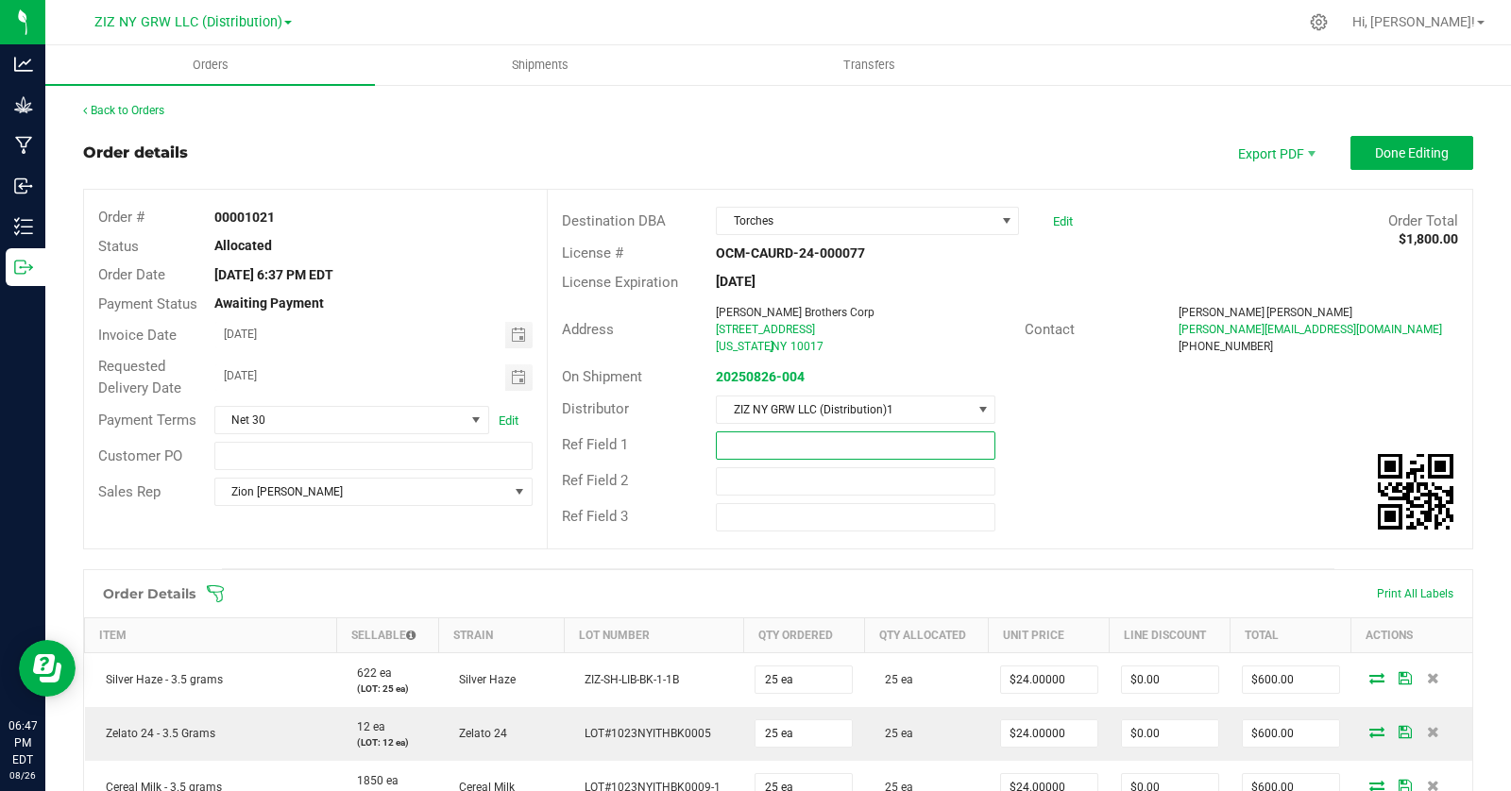
click at [782, 447] on input "text" at bounding box center [855, 445] width 279 height 28
type input "INV-0871"
click at [1124, 535] on div "Destination DBA Torches Edit Order Total $1,800.00 License # OCM-CAURD-24-00007…" at bounding box center [1009, 369] width 925 height 359
click at [1408, 159] on span "Done Editing" at bounding box center [1412, 152] width 74 height 15
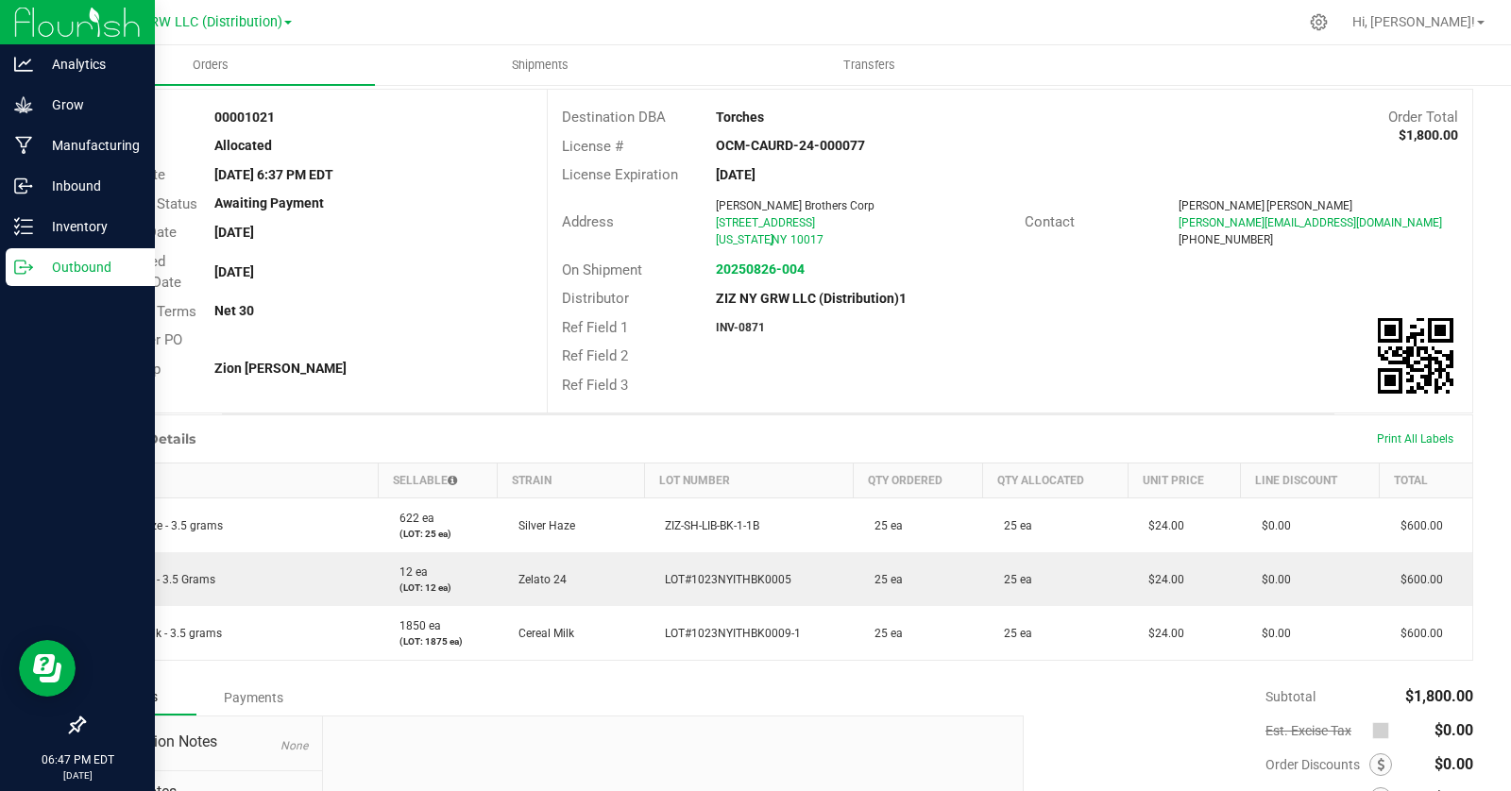
scroll to position [231, 0]
